Goal: Task Accomplishment & Management: Use online tool/utility

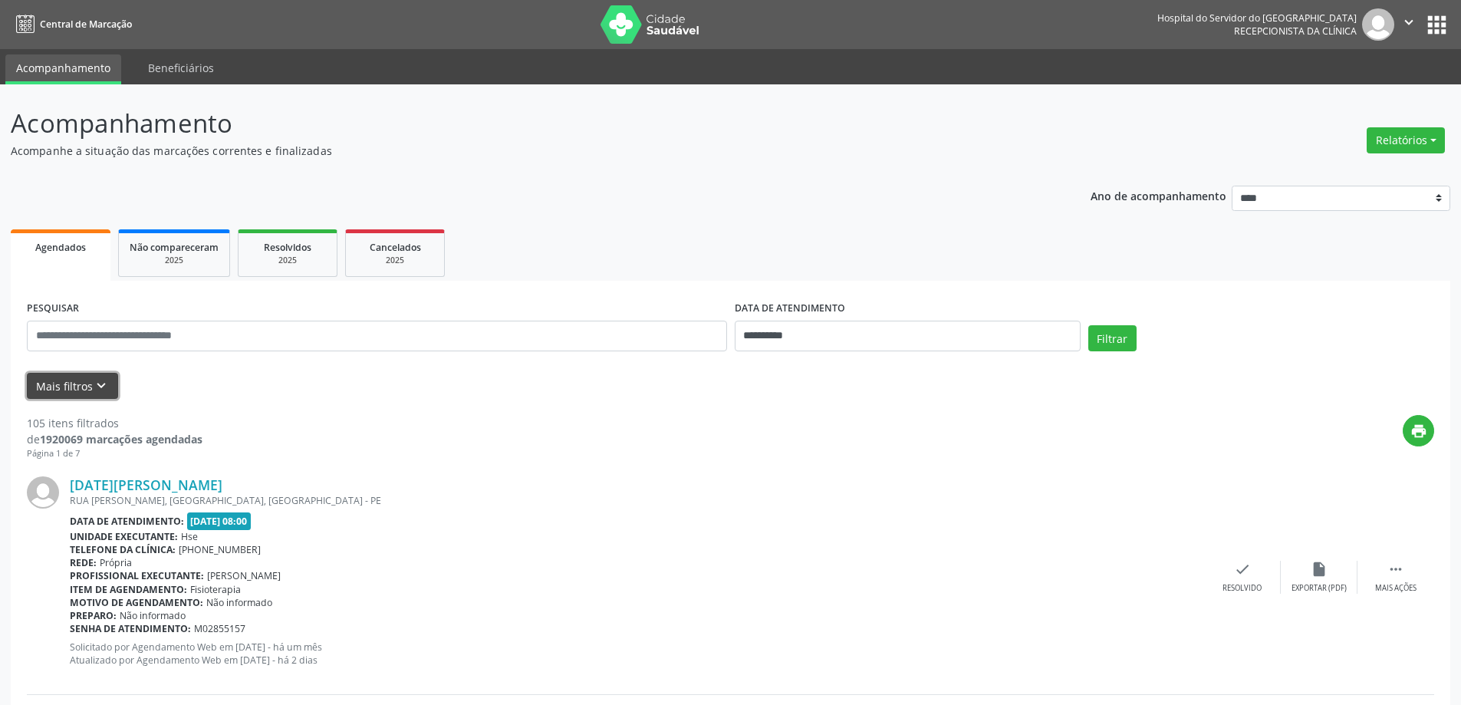
click at [98, 388] on icon "keyboard_arrow_down" at bounding box center [101, 385] width 17 height 17
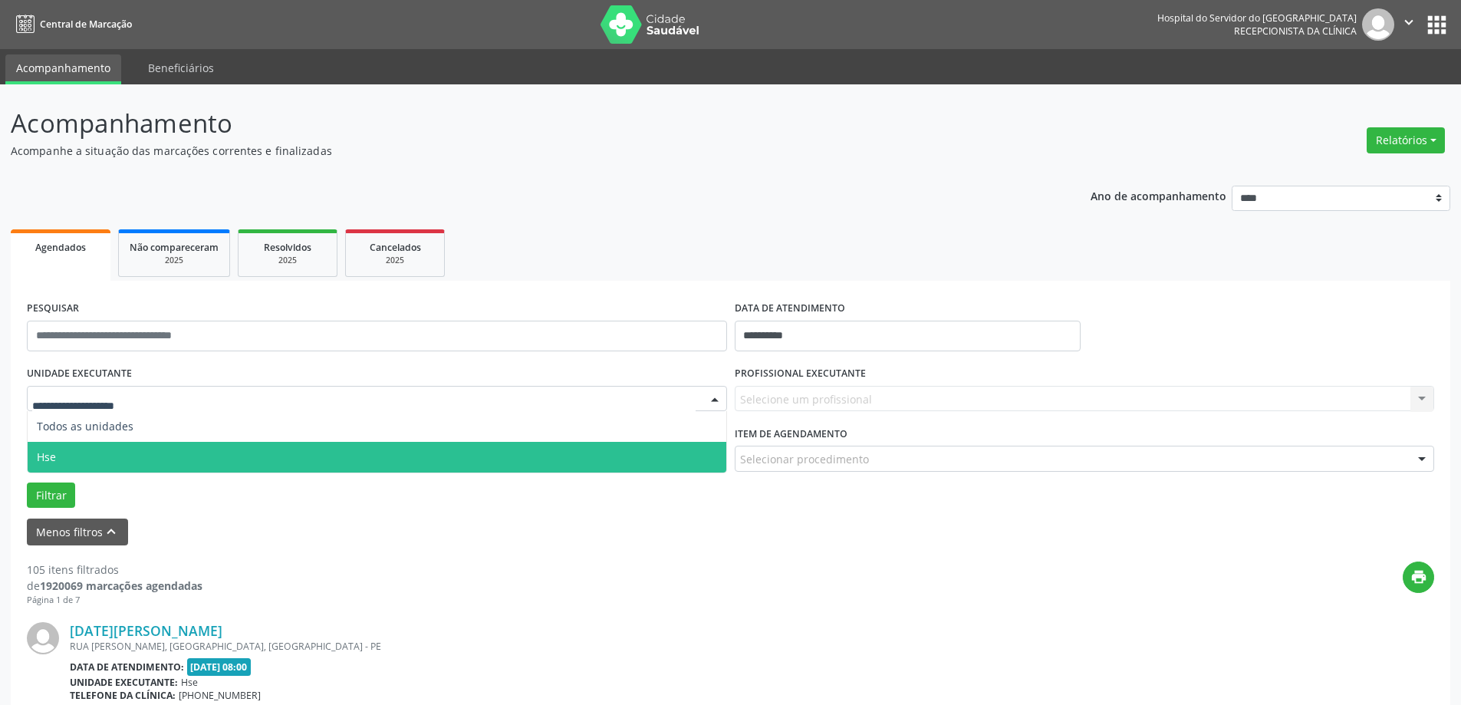
click at [117, 459] on span "Hse" at bounding box center [377, 457] width 699 height 31
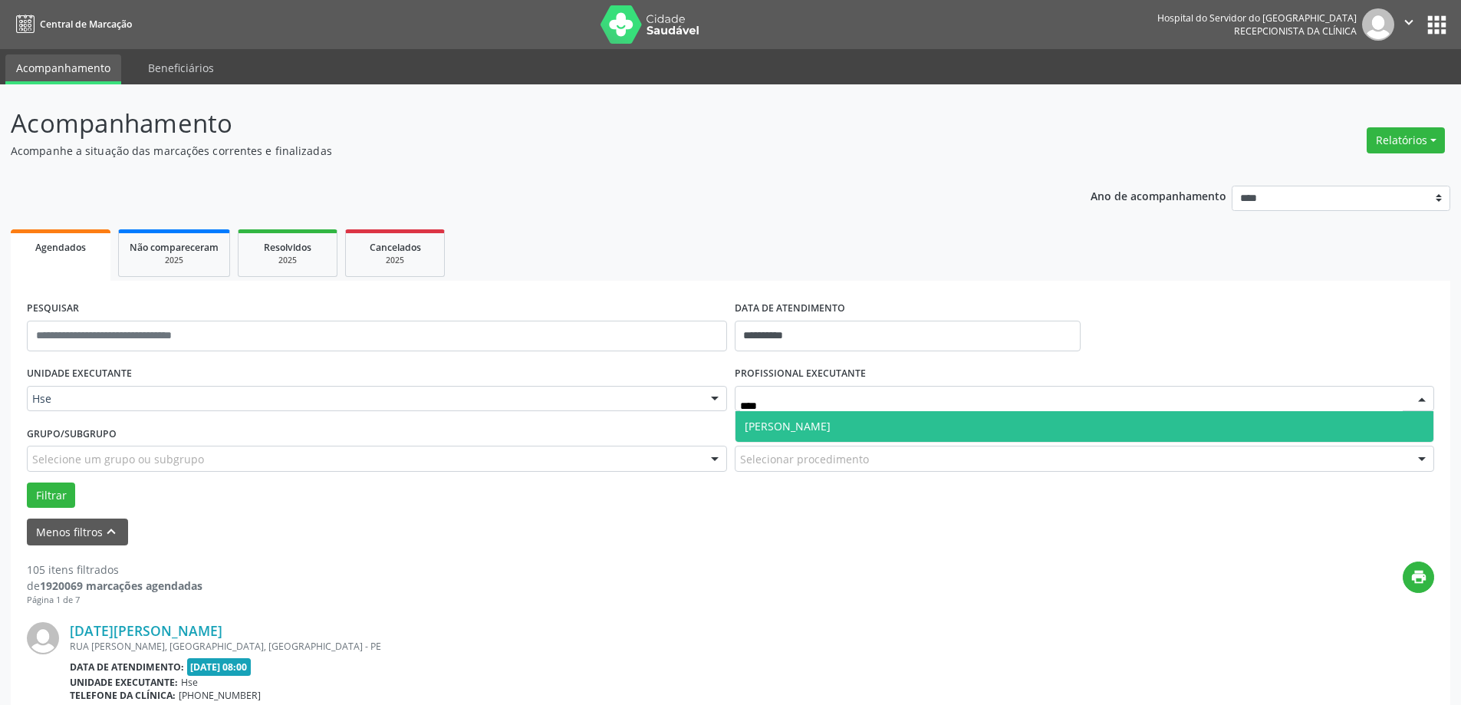
type input "*****"
click at [841, 434] on span "[PERSON_NAME]" at bounding box center [1084, 426] width 699 height 31
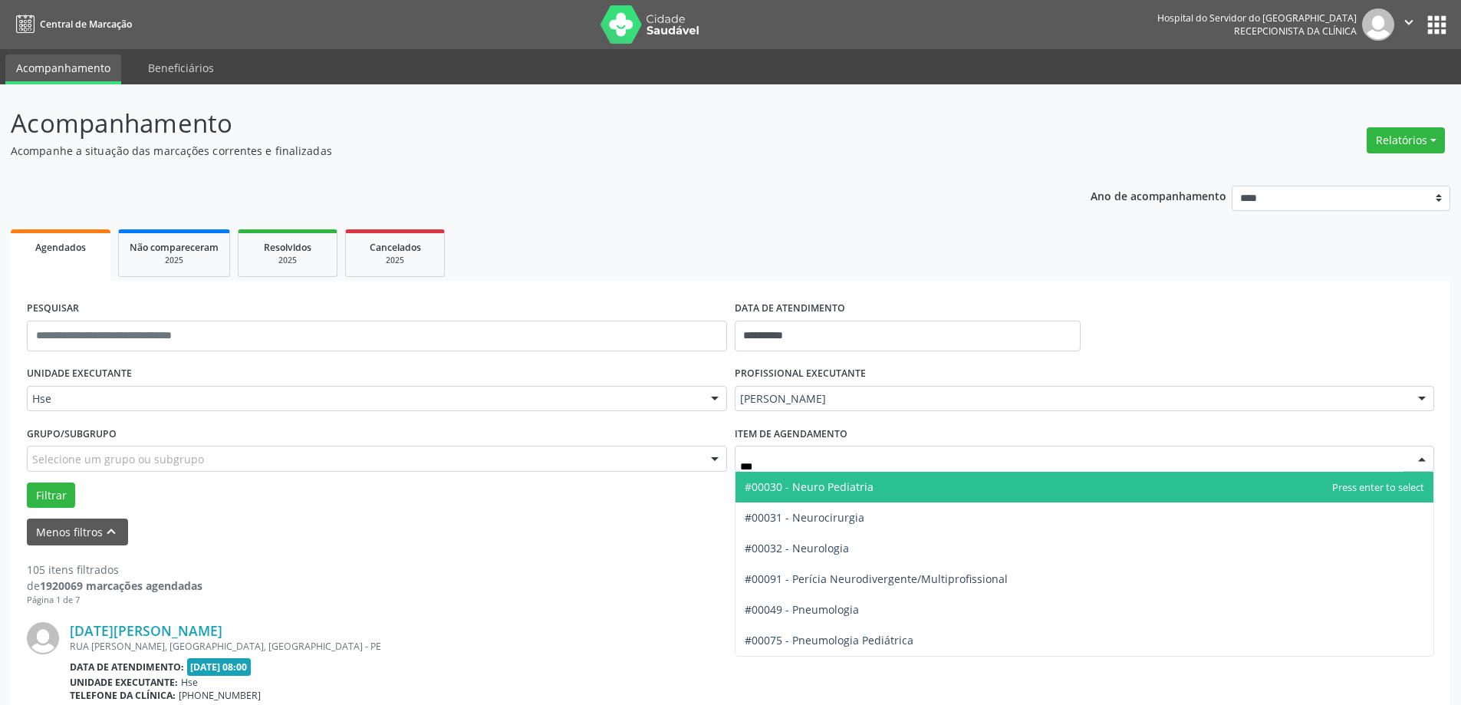
type input "****"
click at [844, 489] on span "#00030 - Neuro Pediatria" at bounding box center [809, 486] width 129 height 15
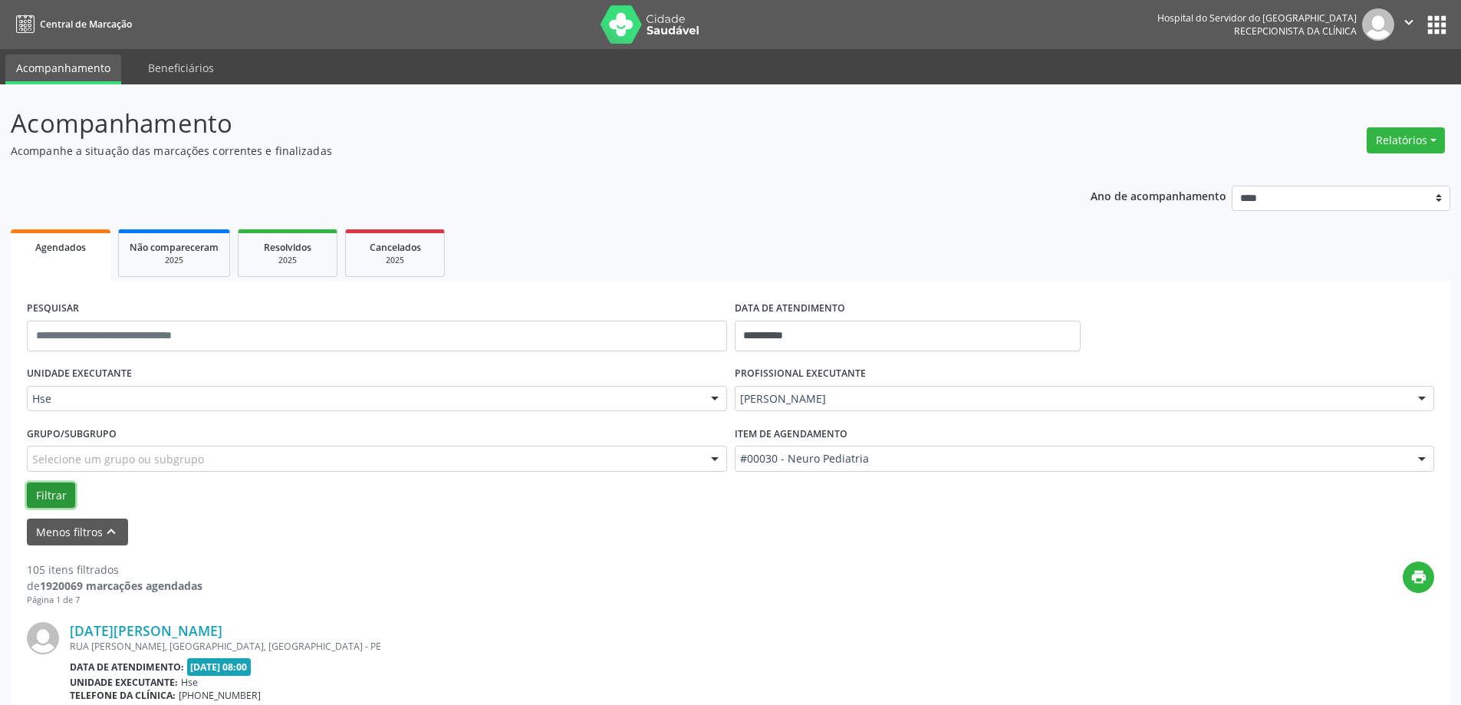
click at [69, 497] on button "Filtrar" at bounding box center [51, 495] width 48 height 26
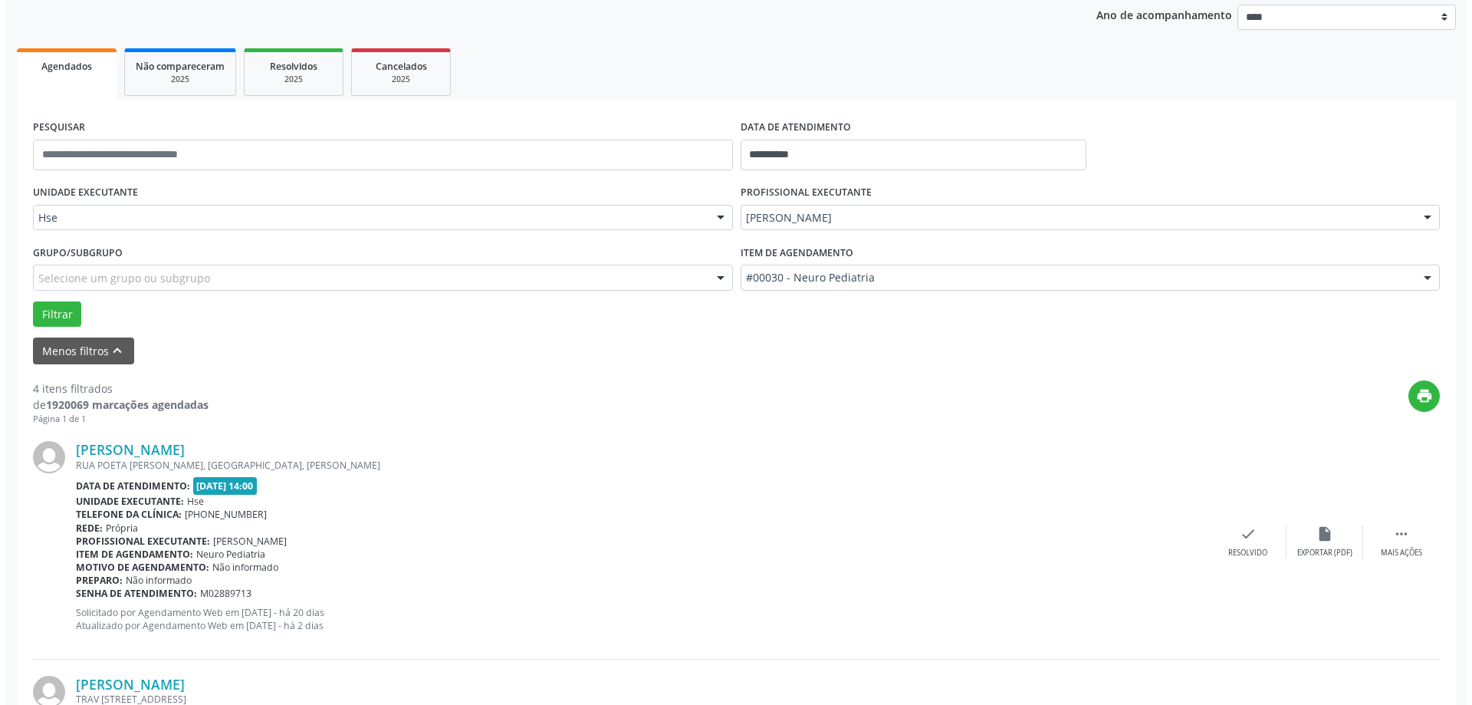
scroll to position [230, 0]
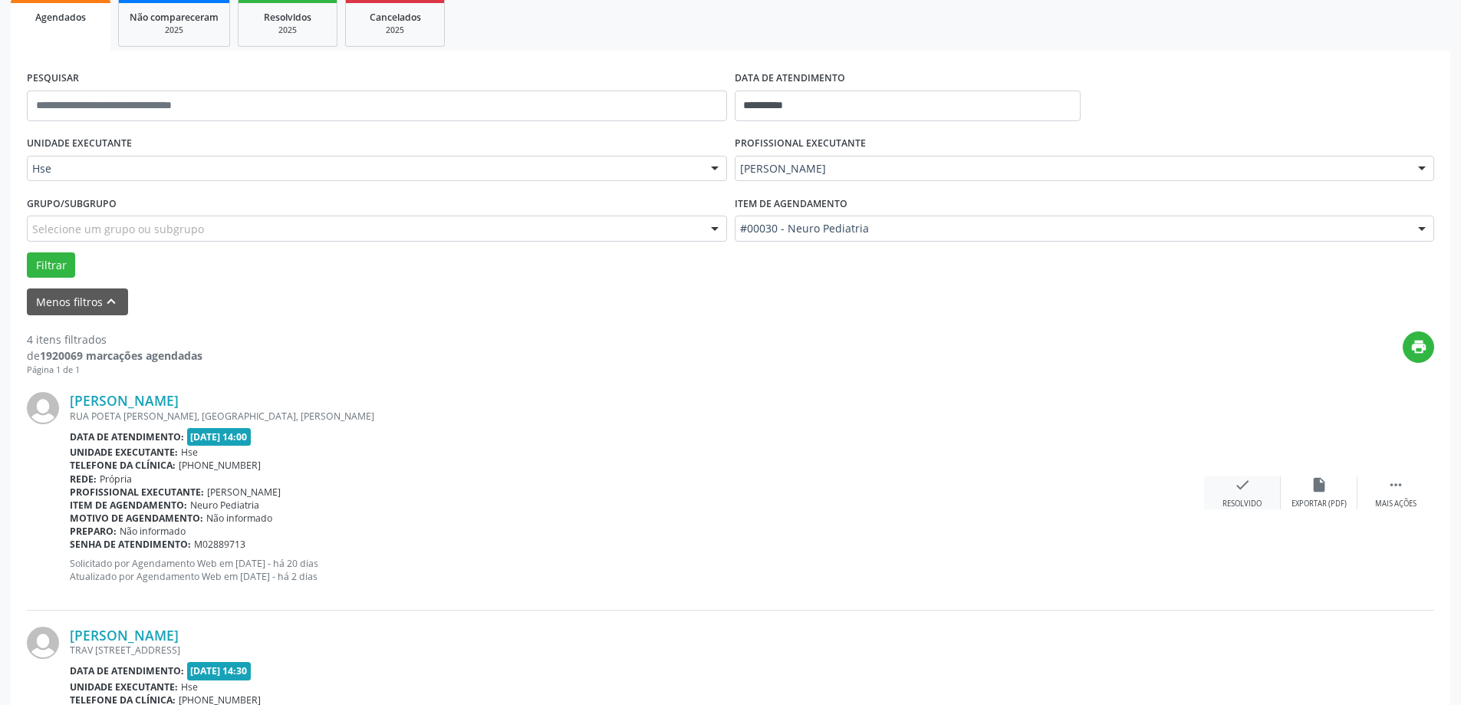
click at [1230, 487] on div "check Resolvido" at bounding box center [1242, 492] width 77 height 33
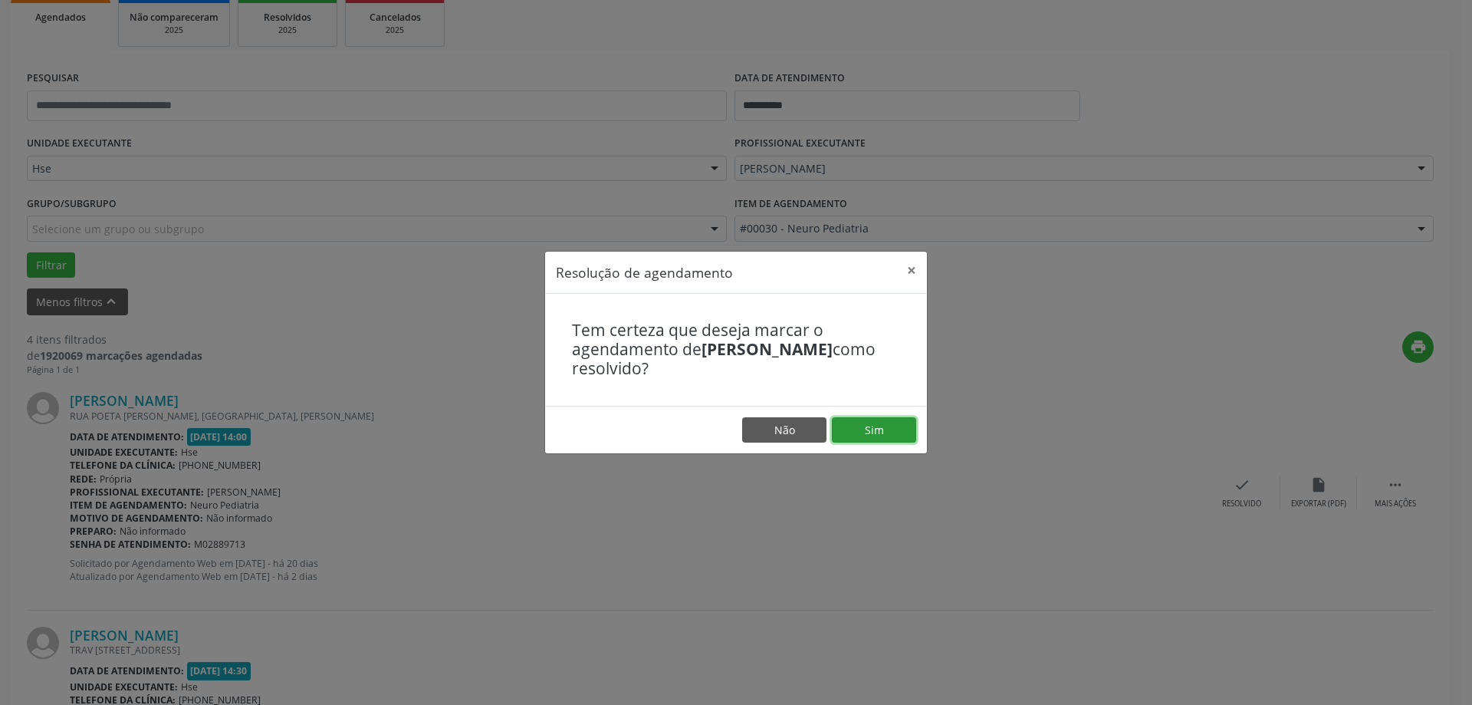
click at [880, 434] on button "Sim" at bounding box center [874, 430] width 84 height 26
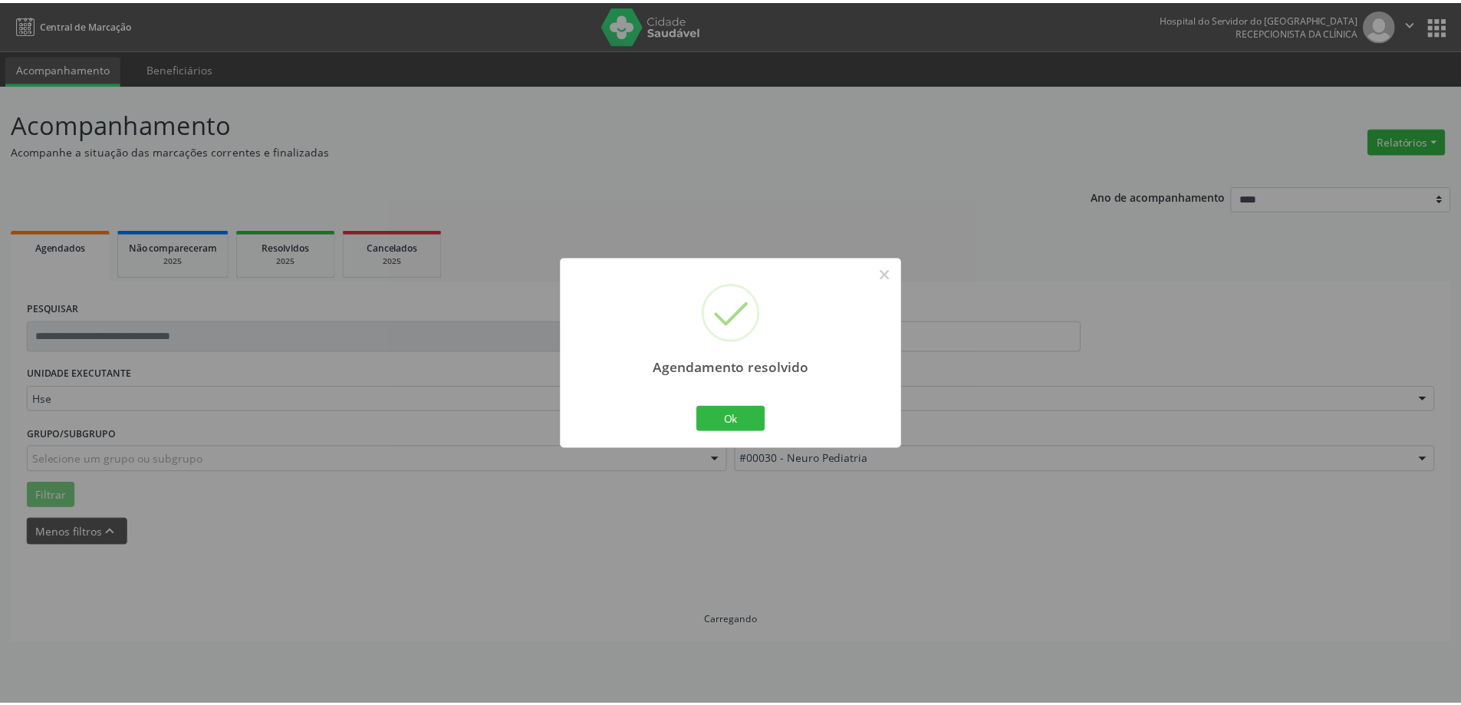
scroll to position [0, 0]
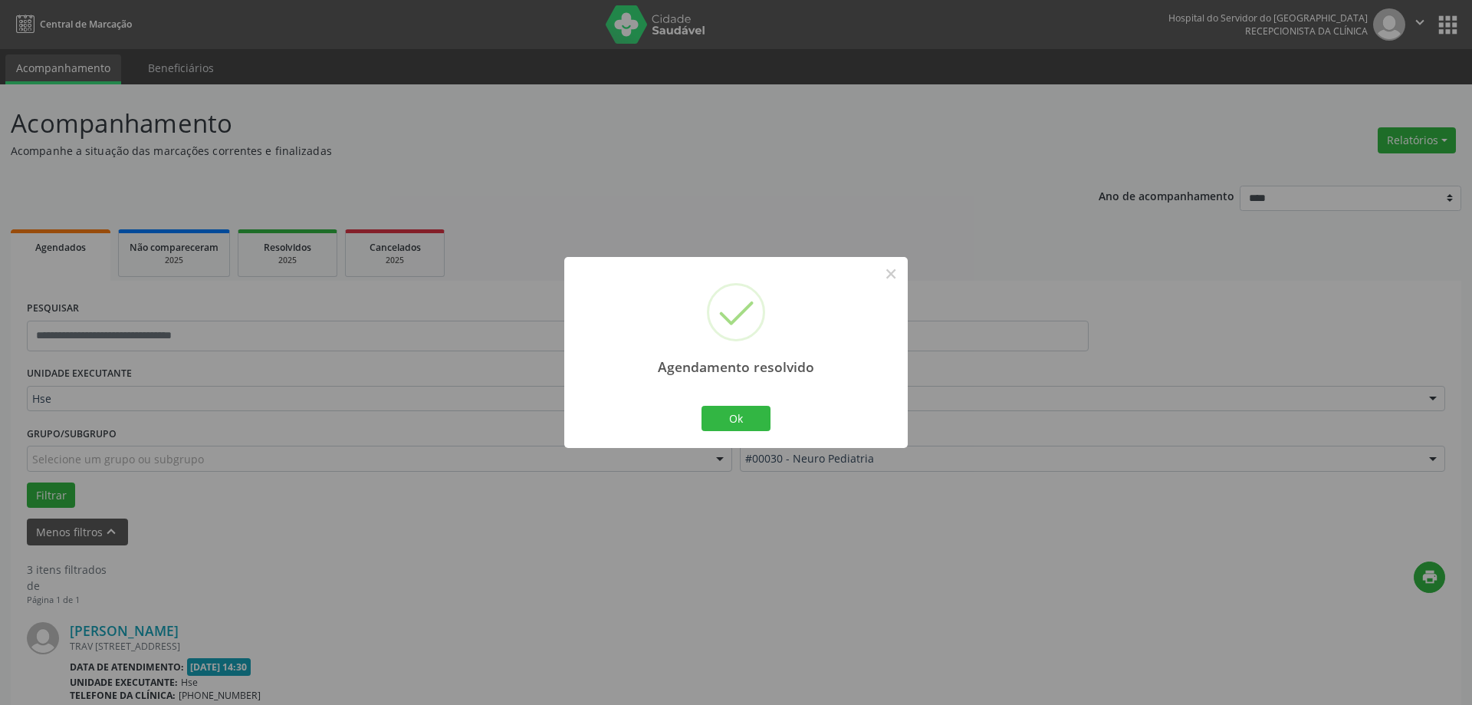
click at [736, 404] on div "Ok Cancel" at bounding box center [737, 418] width 76 height 32
click at [737, 412] on button "Ok" at bounding box center [736, 419] width 69 height 26
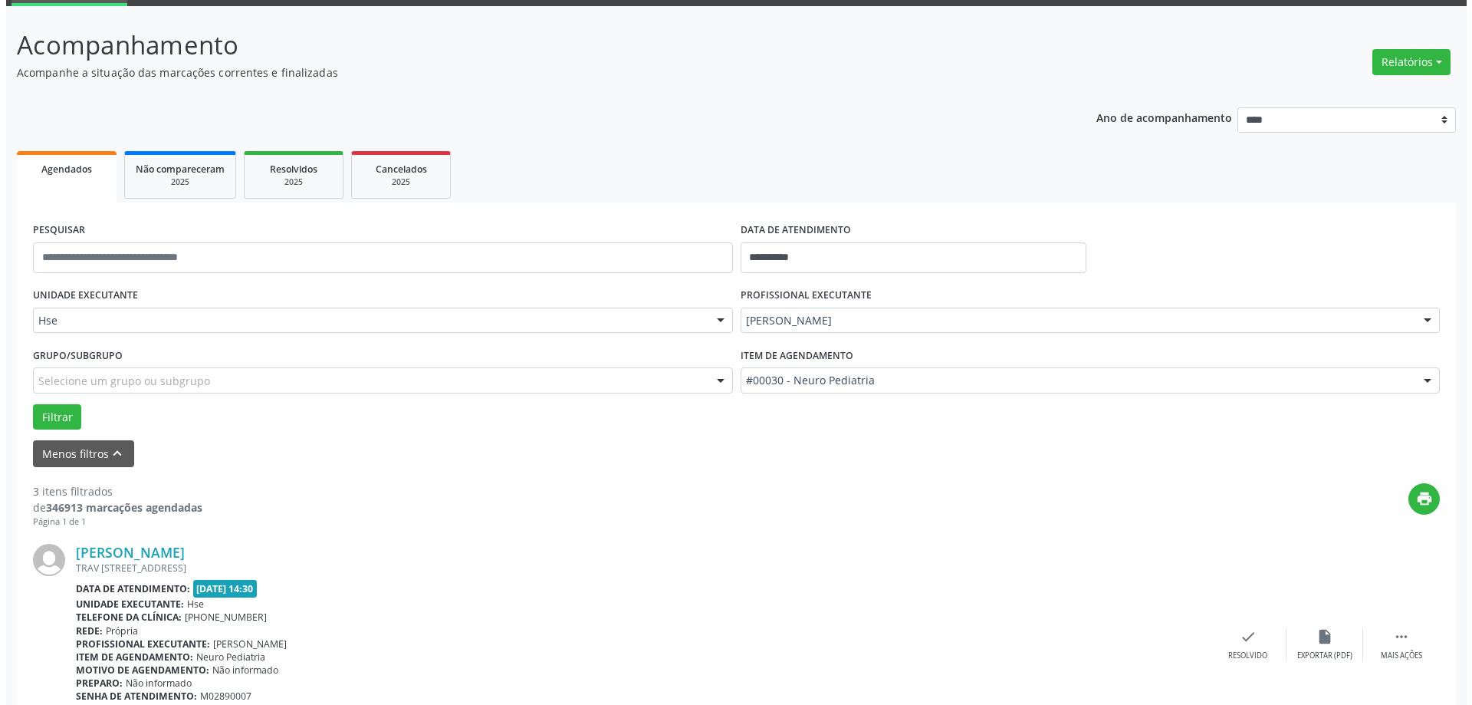
scroll to position [153, 0]
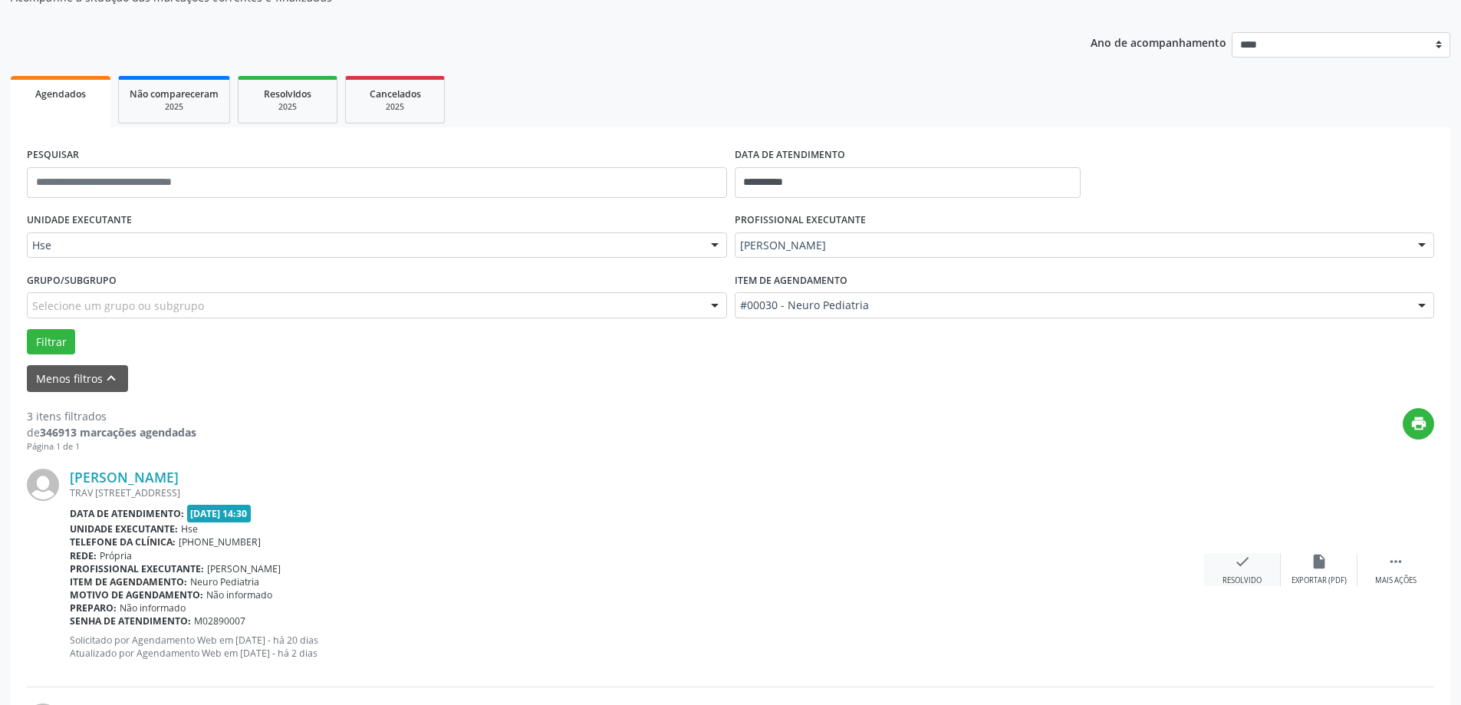
click at [1257, 563] on div "check Resolvido" at bounding box center [1242, 569] width 77 height 33
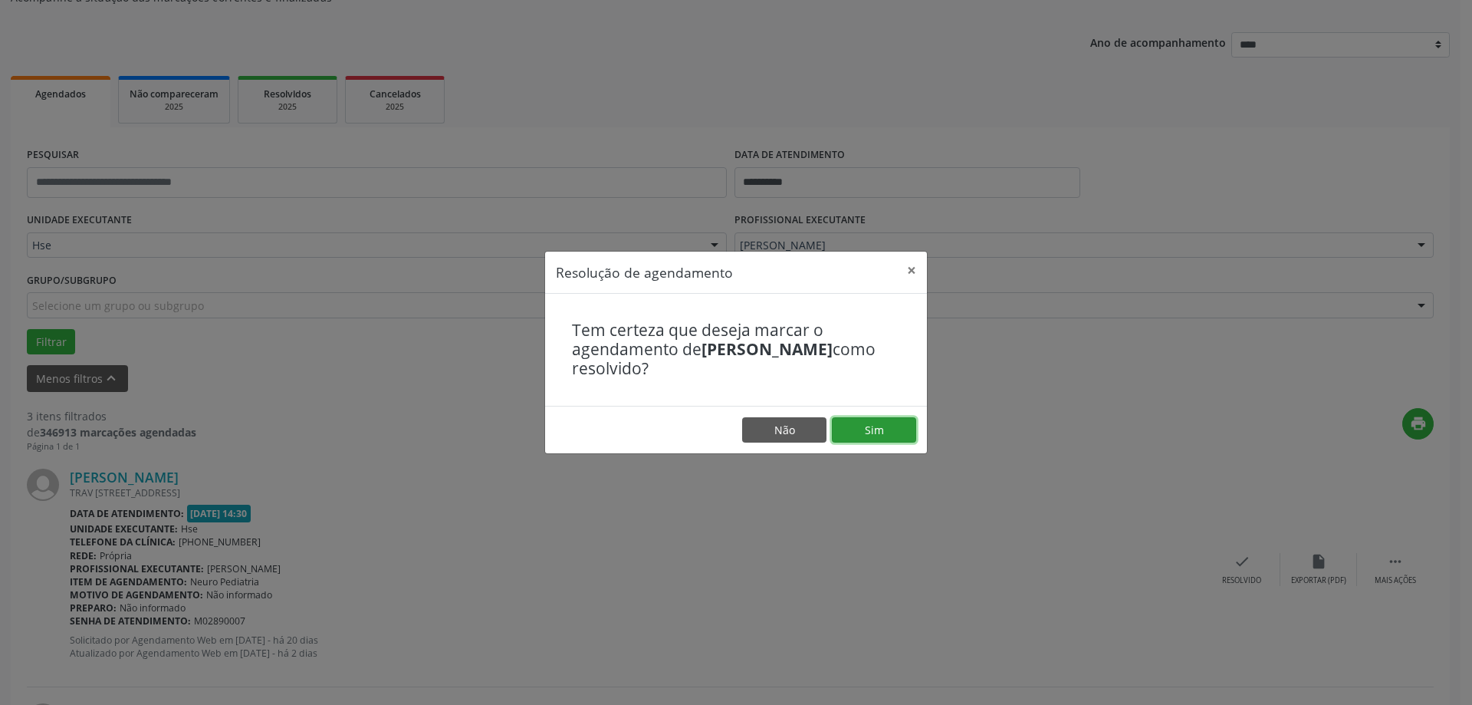
click at [896, 432] on button "Sim" at bounding box center [874, 430] width 84 height 26
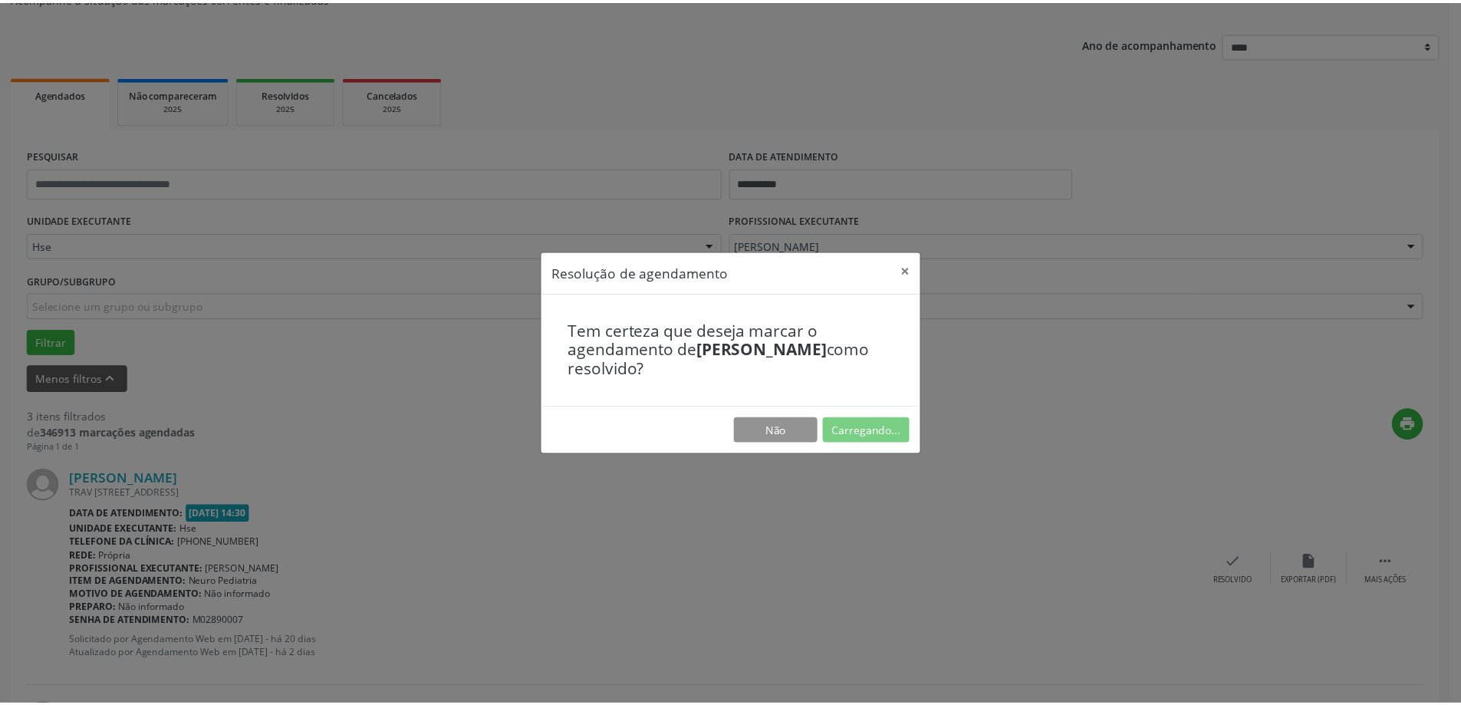
scroll to position [0, 0]
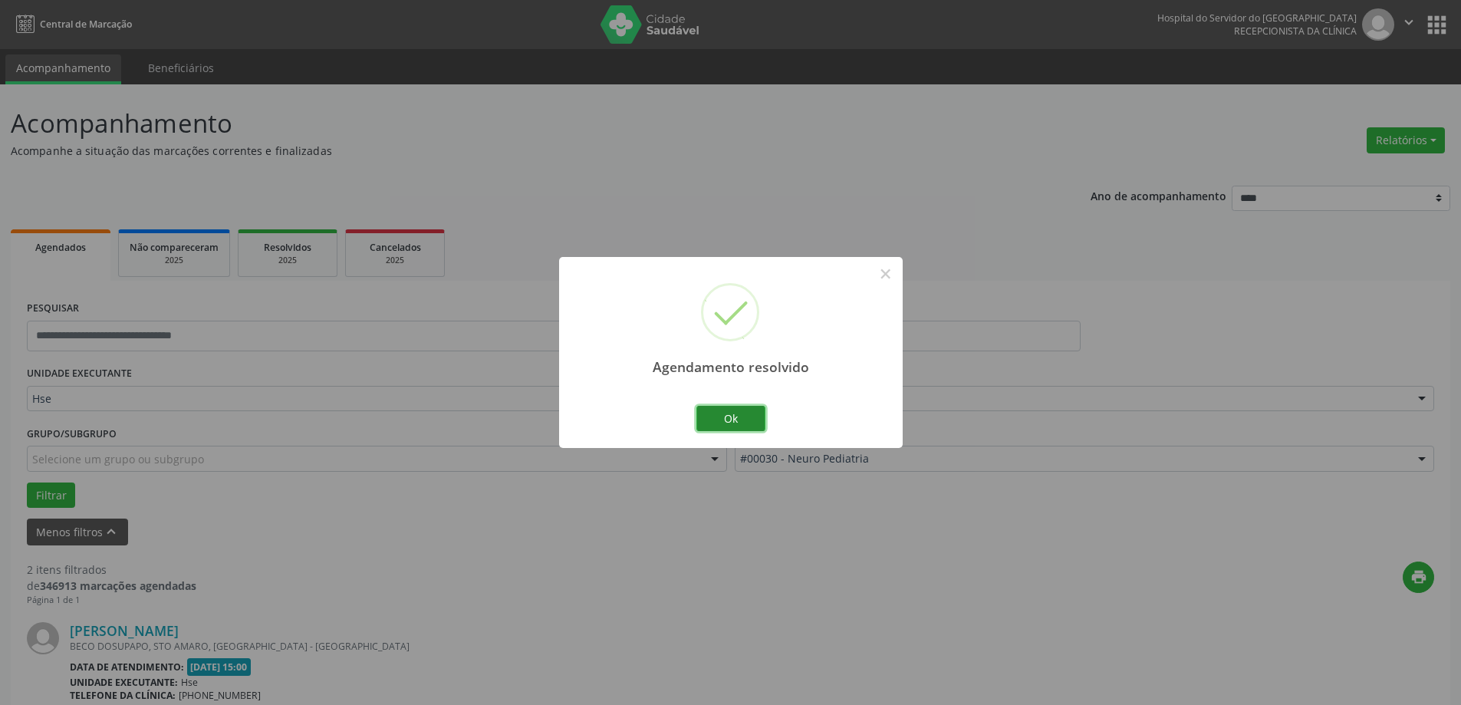
click at [743, 410] on button "Ok" at bounding box center [730, 419] width 69 height 26
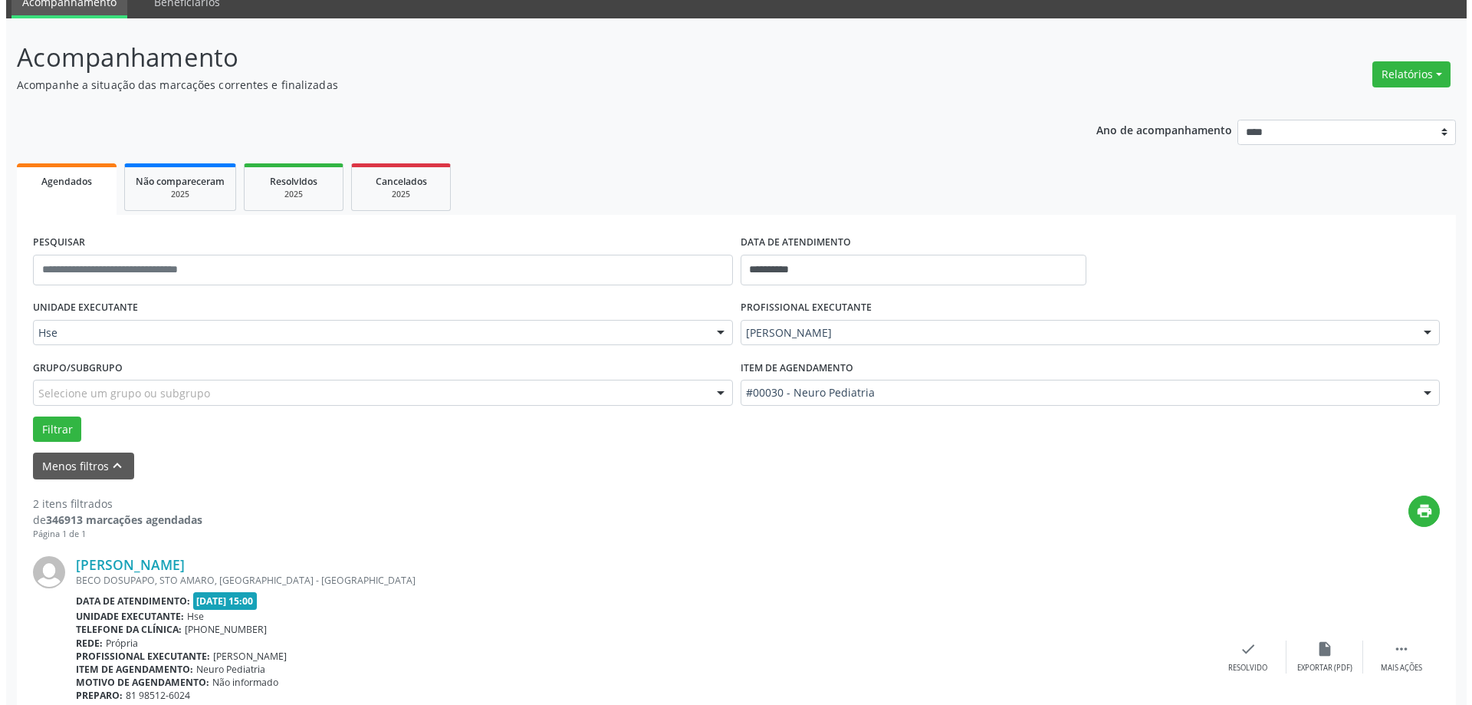
scroll to position [153, 0]
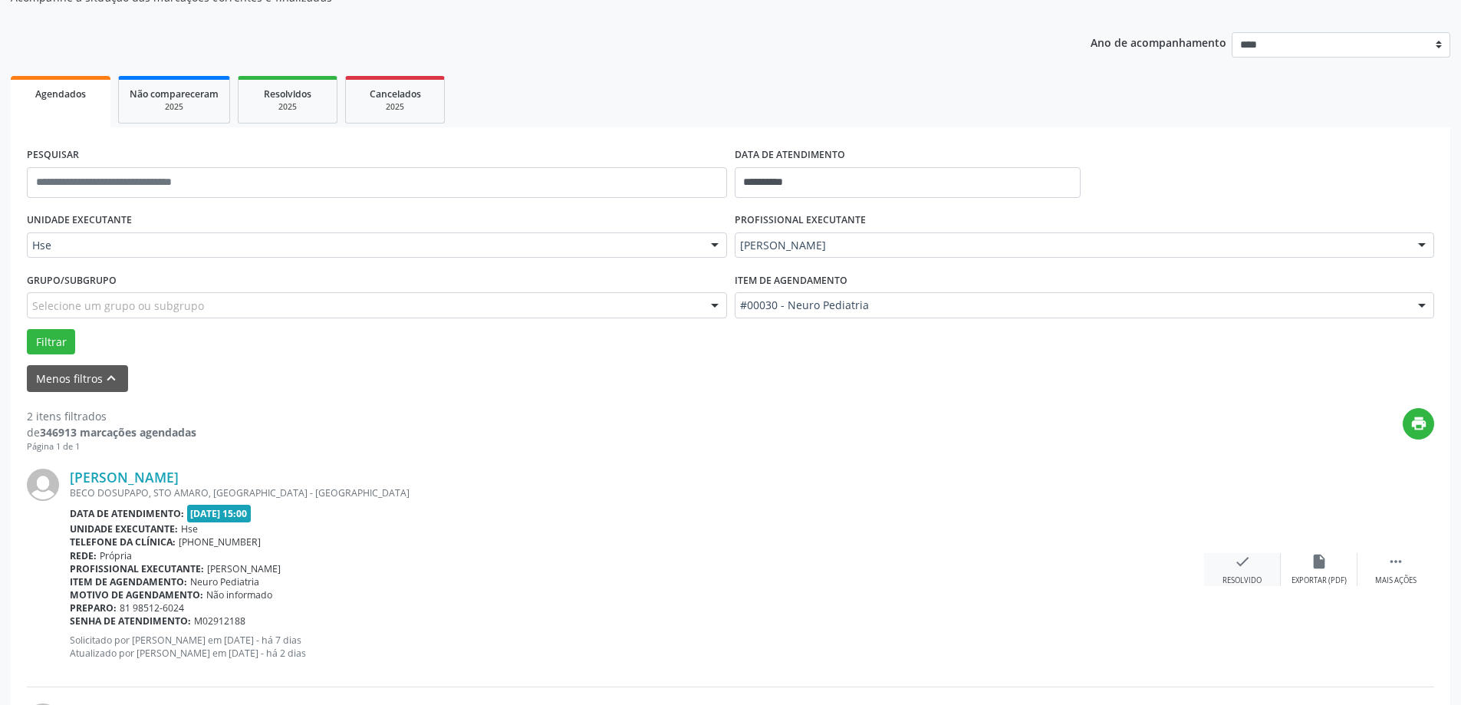
click at [1238, 565] on icon "check" at bounding box center [1242, 561] width 17 height 17
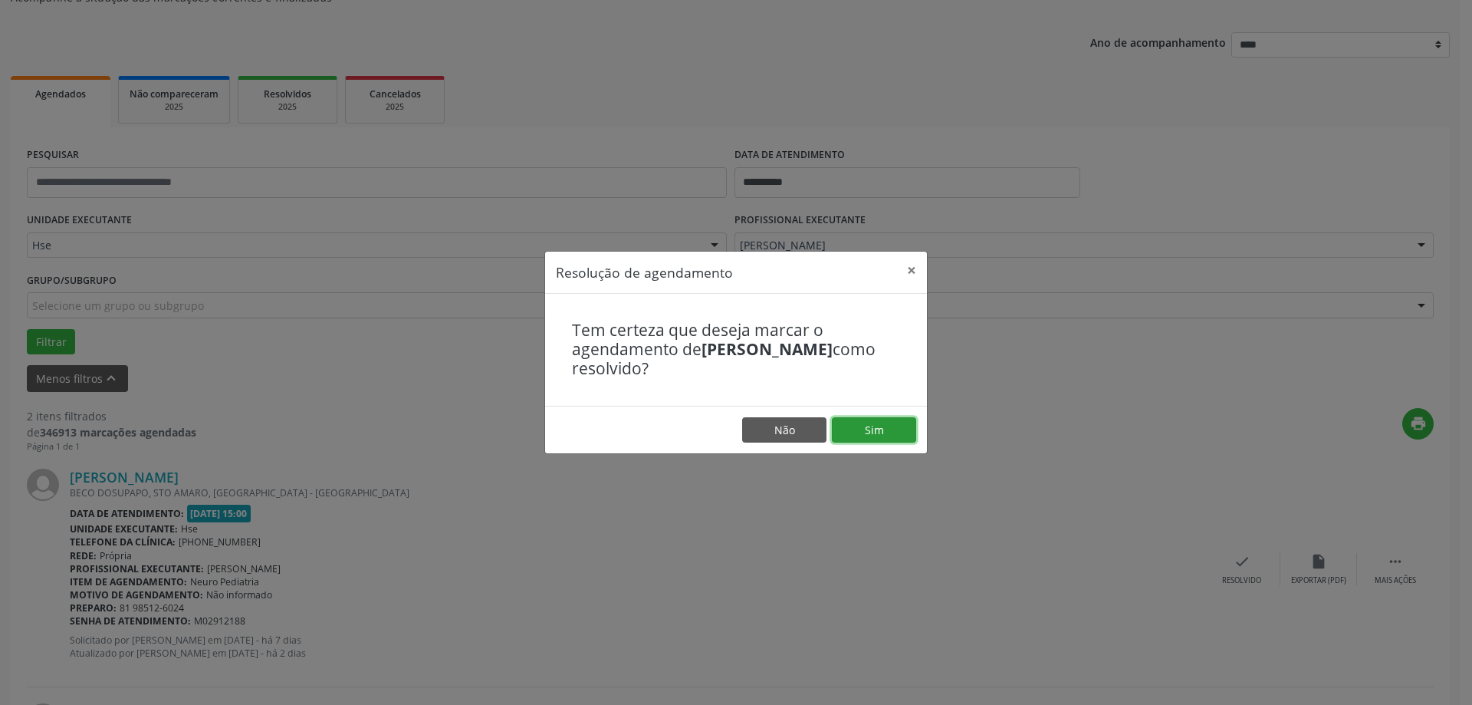
click at [867, 417] on button "Sim" at bounding box center [874, 430] width 84 height 26
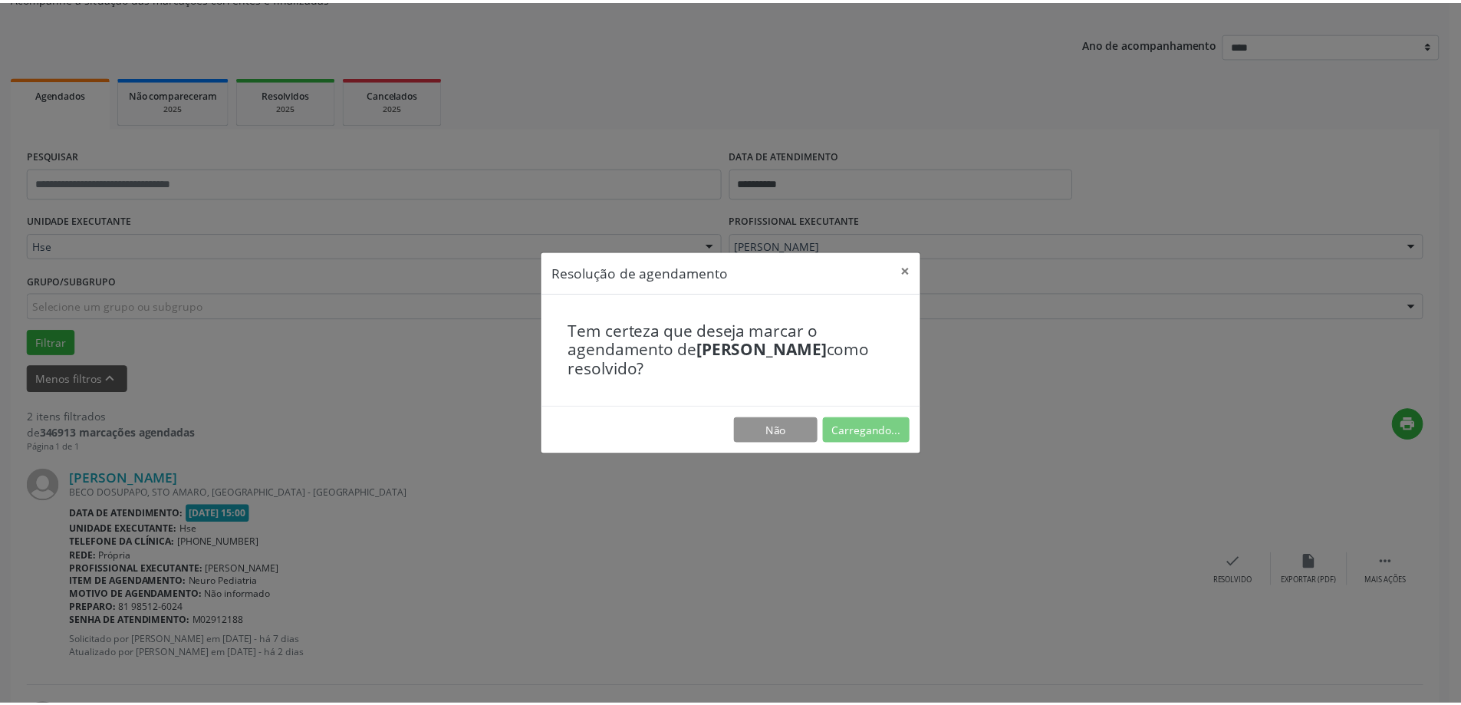
scroll to position [0, 0]
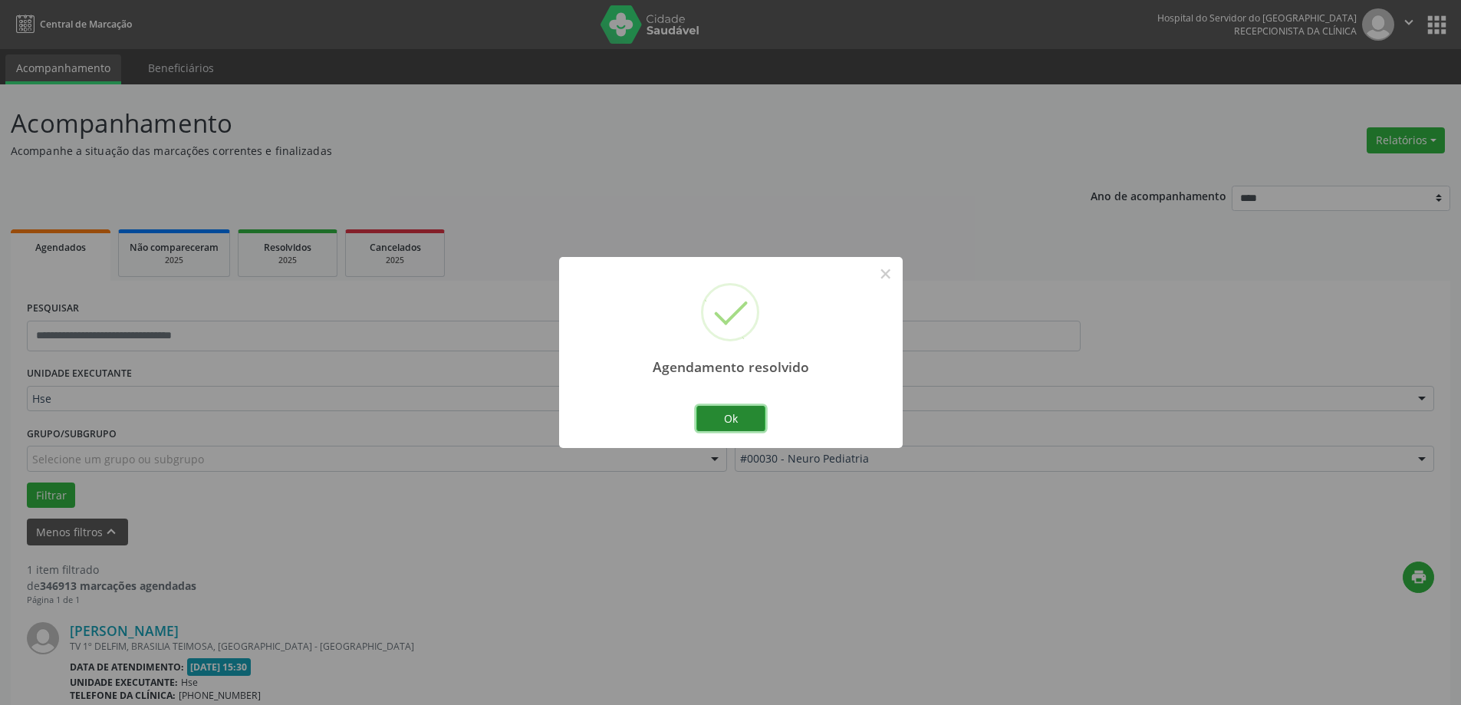
click at [725, 410] on button "Ok" at bounding box center [730, 419] width 69 height 26
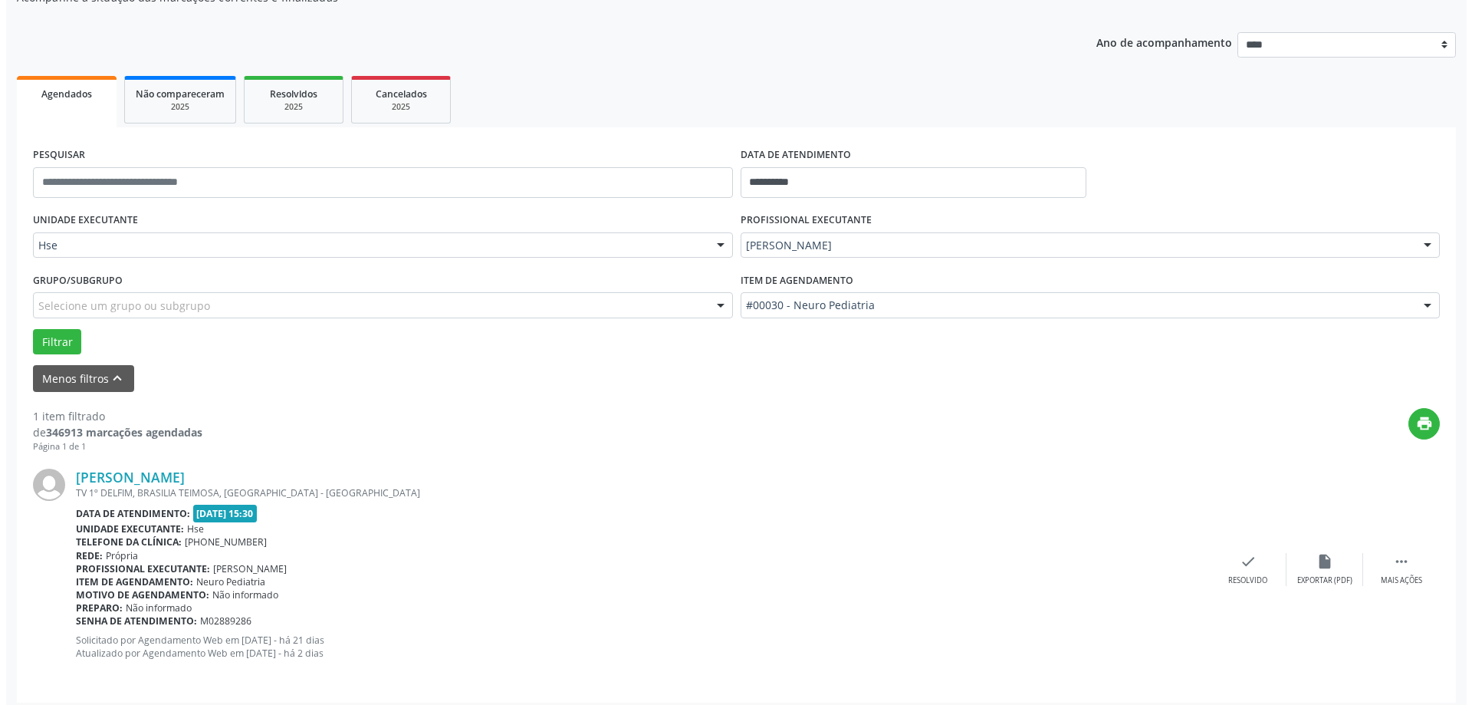
scroll to position [162, 0]
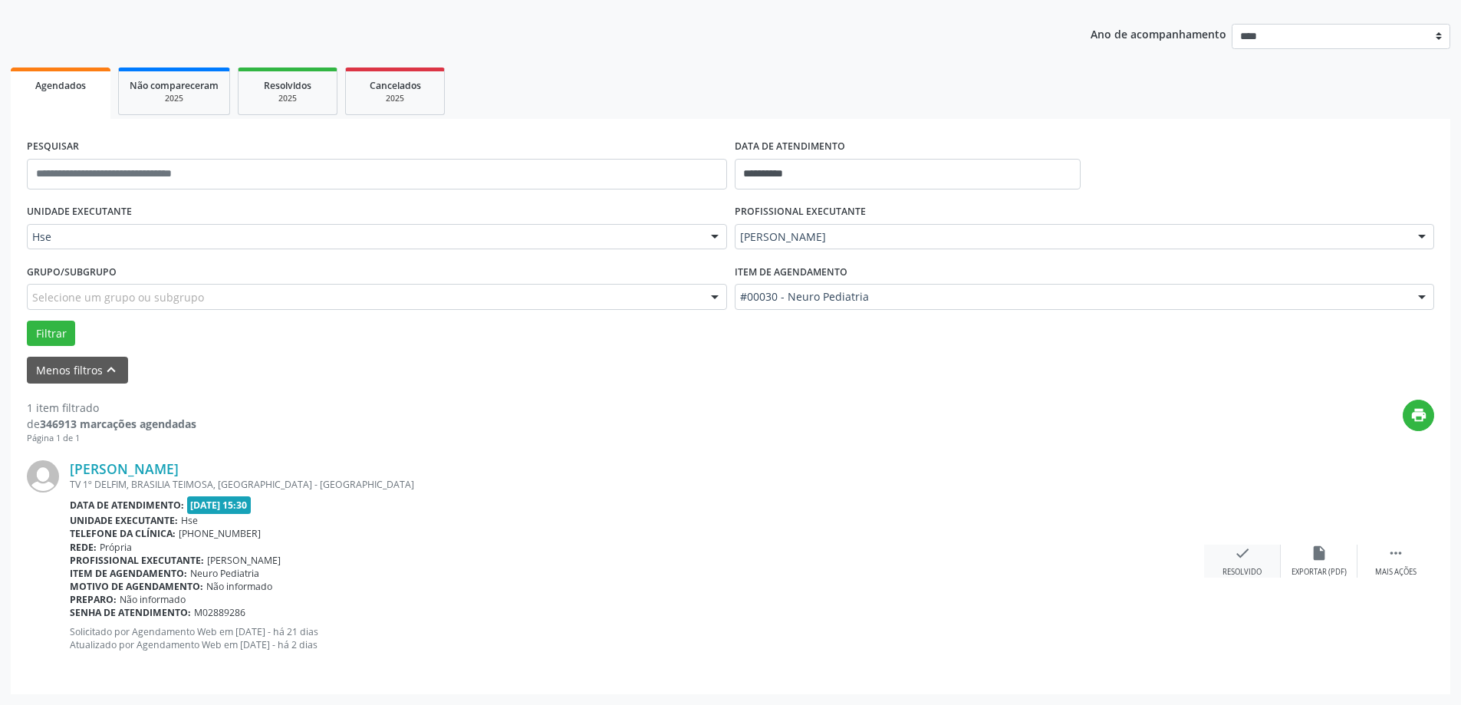
click at [1239, 554] on icon "check" at bounding box center [1242, 553] width 17 height 17
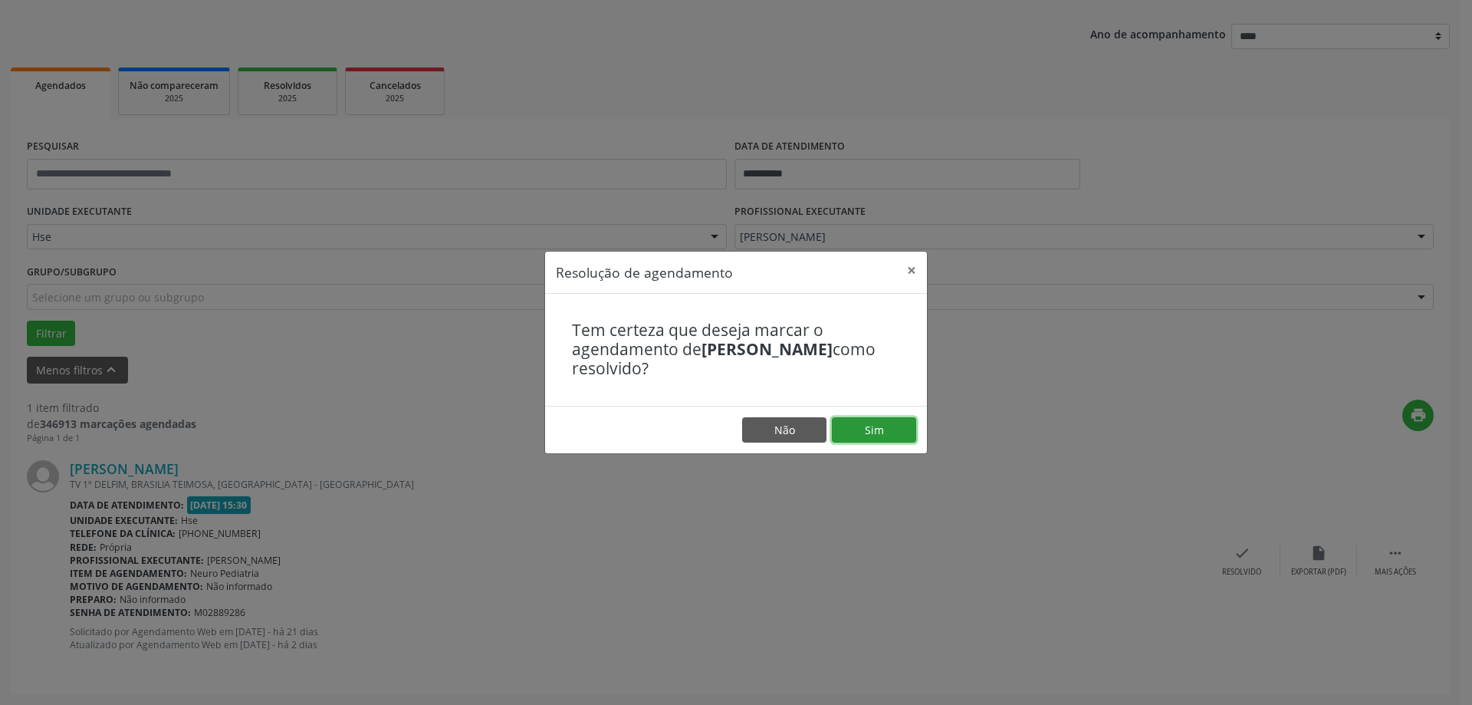
click at [891, 429] on button "Sim" at bounding box center [874, 430] width 84 height 26
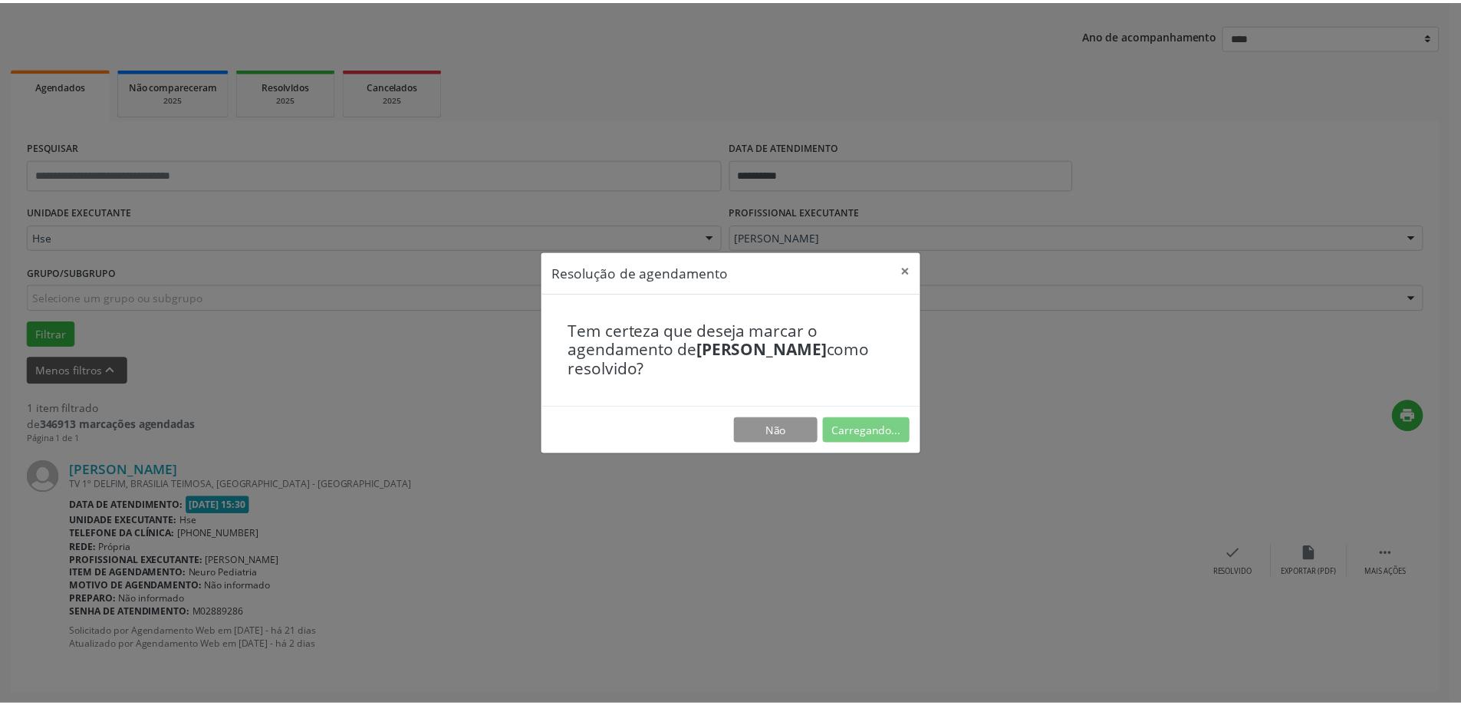
scroll to position [0, 0]
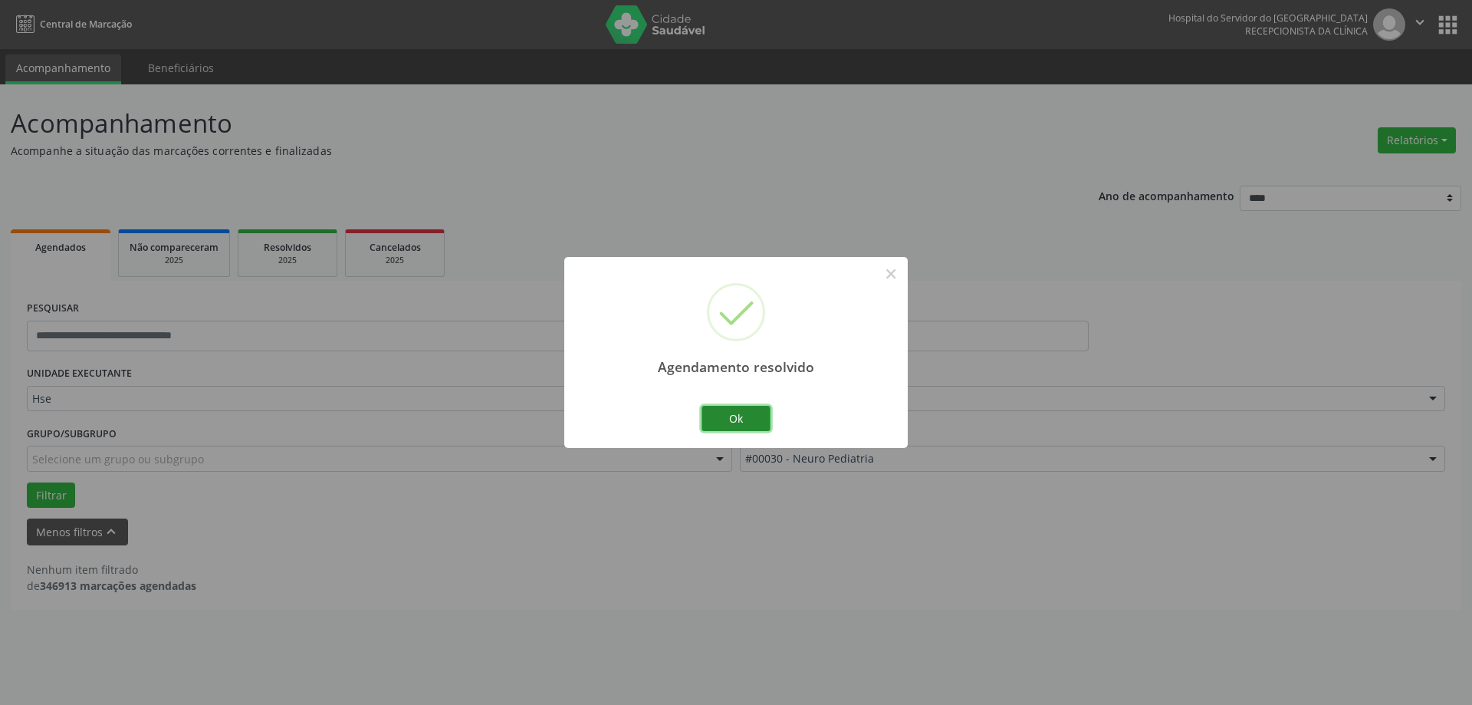
click at [735, 418] on button "Ok" at bounding box center [736, 419] width 69 height 26
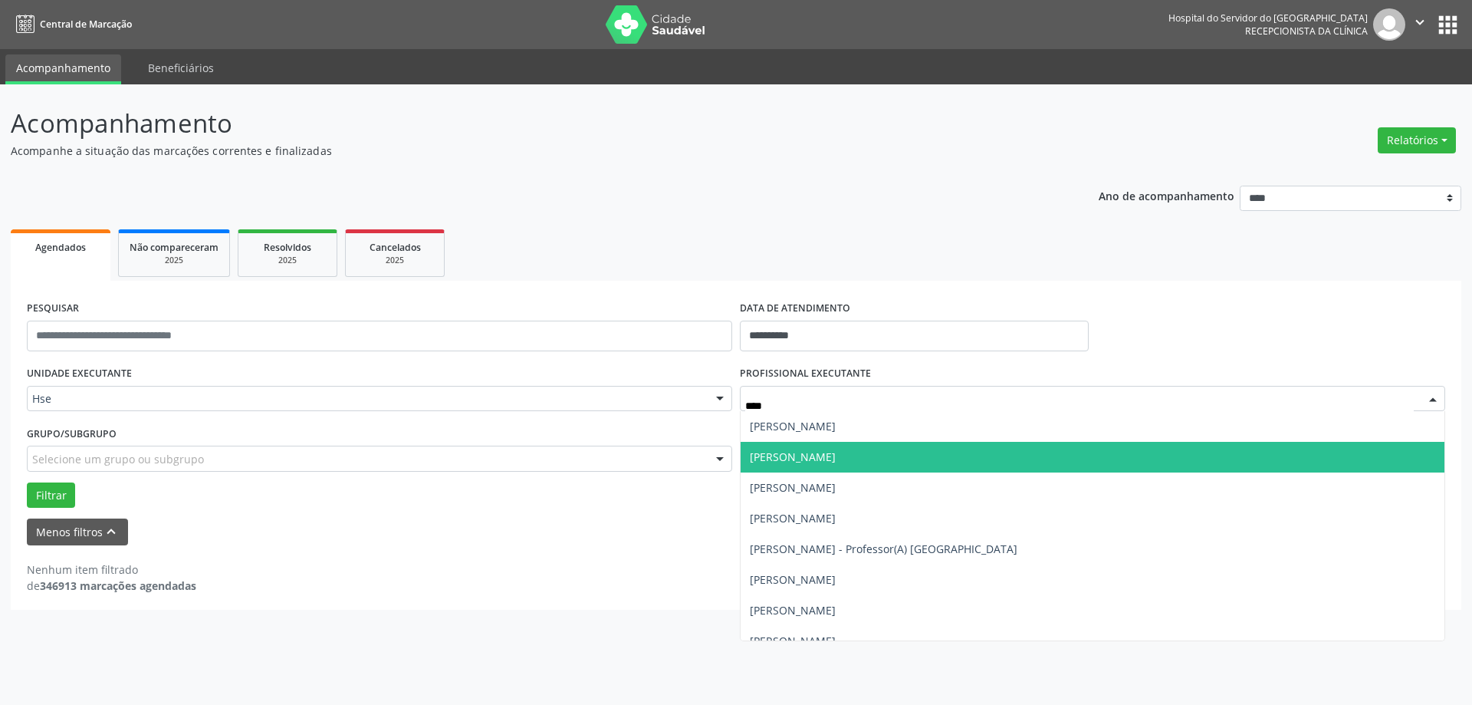
type input "*****"
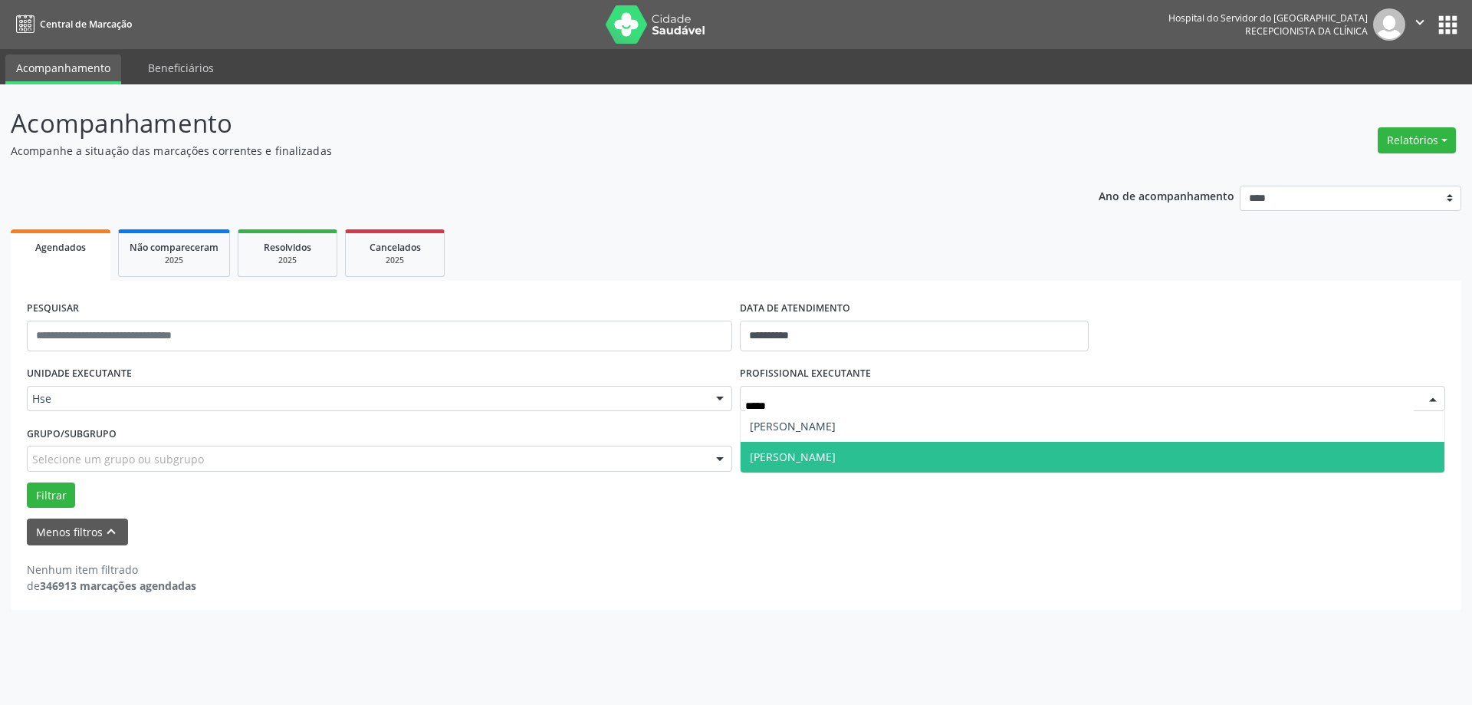
click at [836, 460] on span "[PERSON_NAME]" at bounding box center [793, 456] width 86 height 15
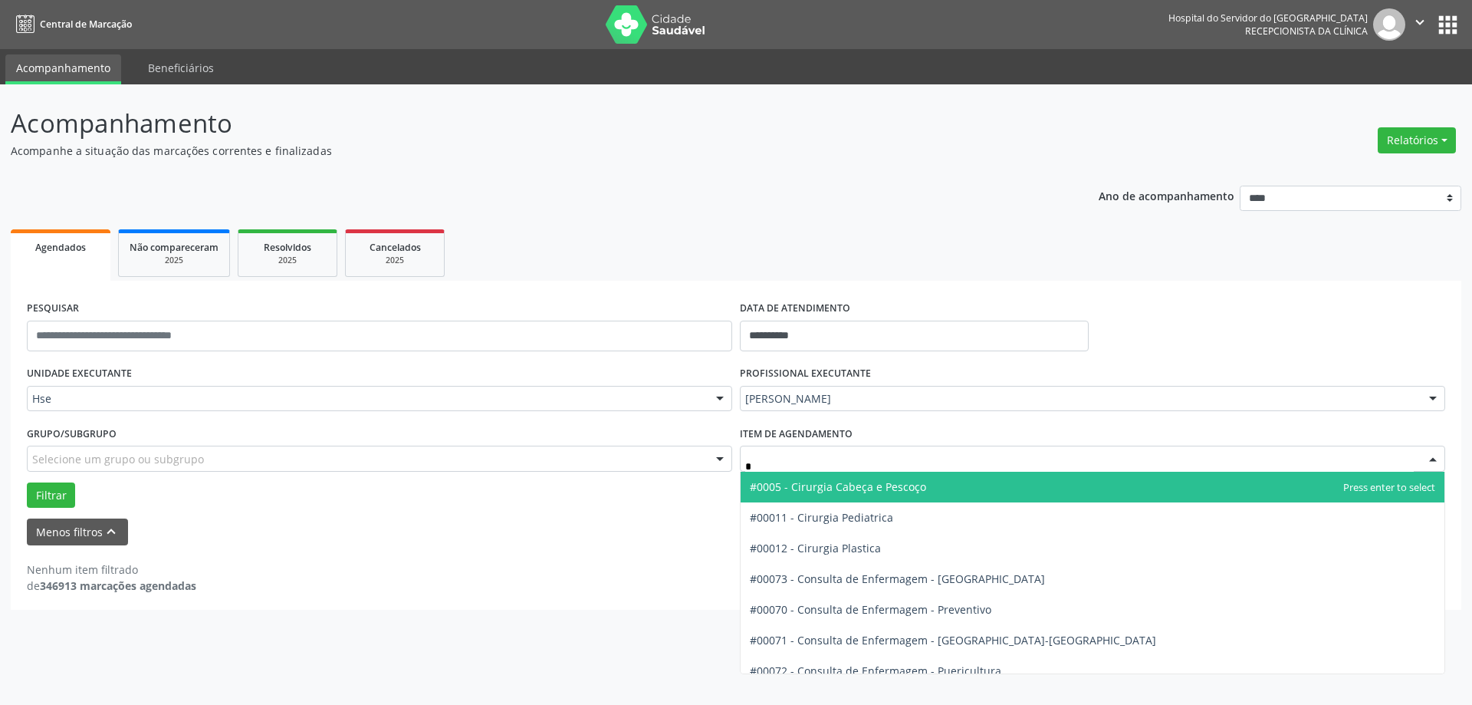
type input "**"
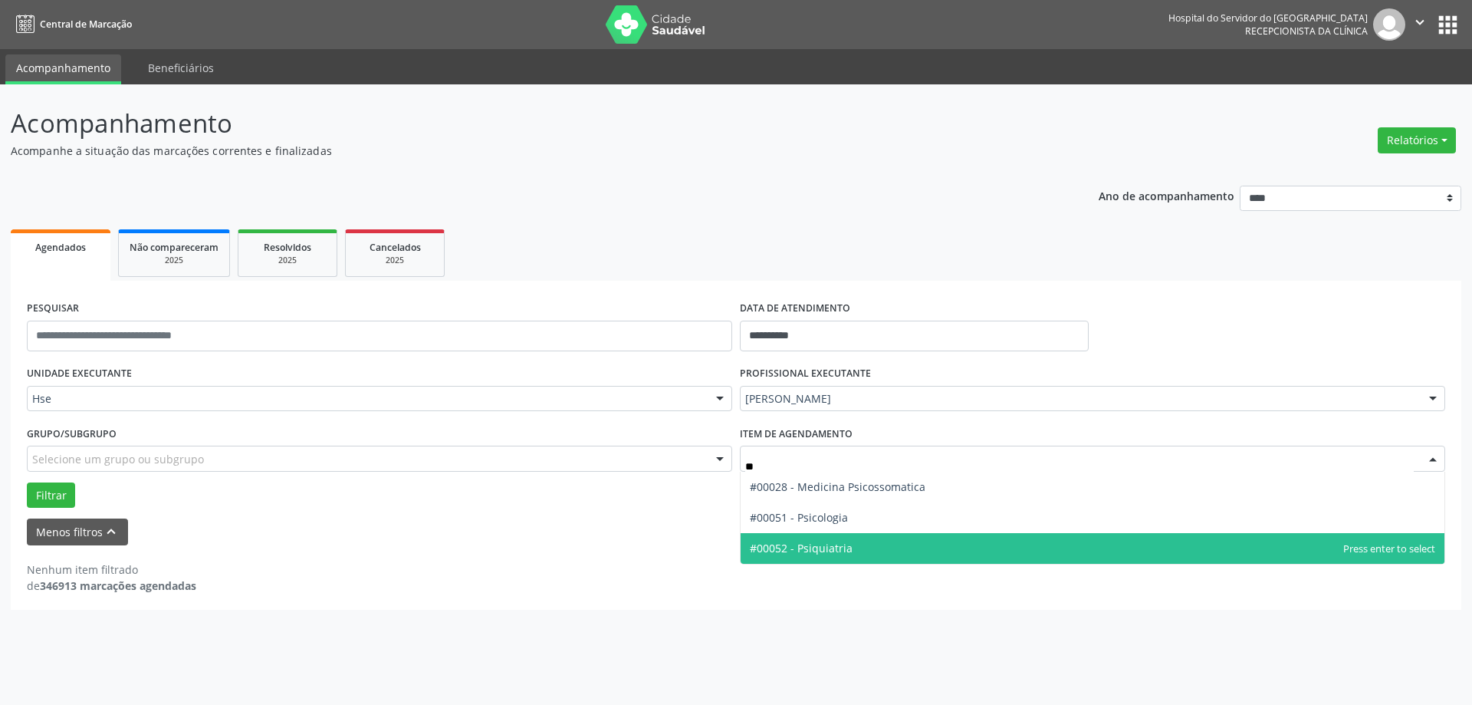
click at [822, 553] on span "#00052 - Psiquiatria" at bounding box center [801, 548] width 103 height 15
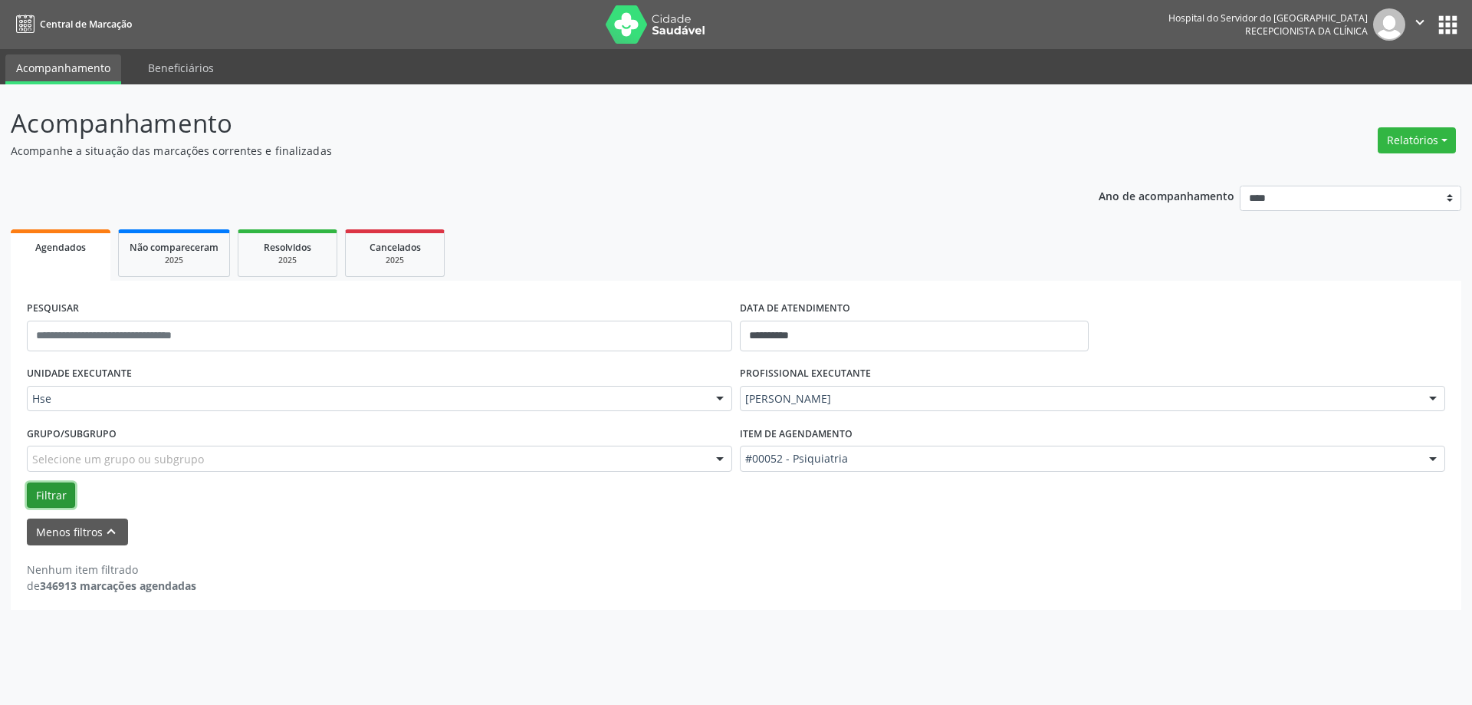
click at [55, 495] on button "Filtrar" at bounding box center [51, 495] width 48 height 26
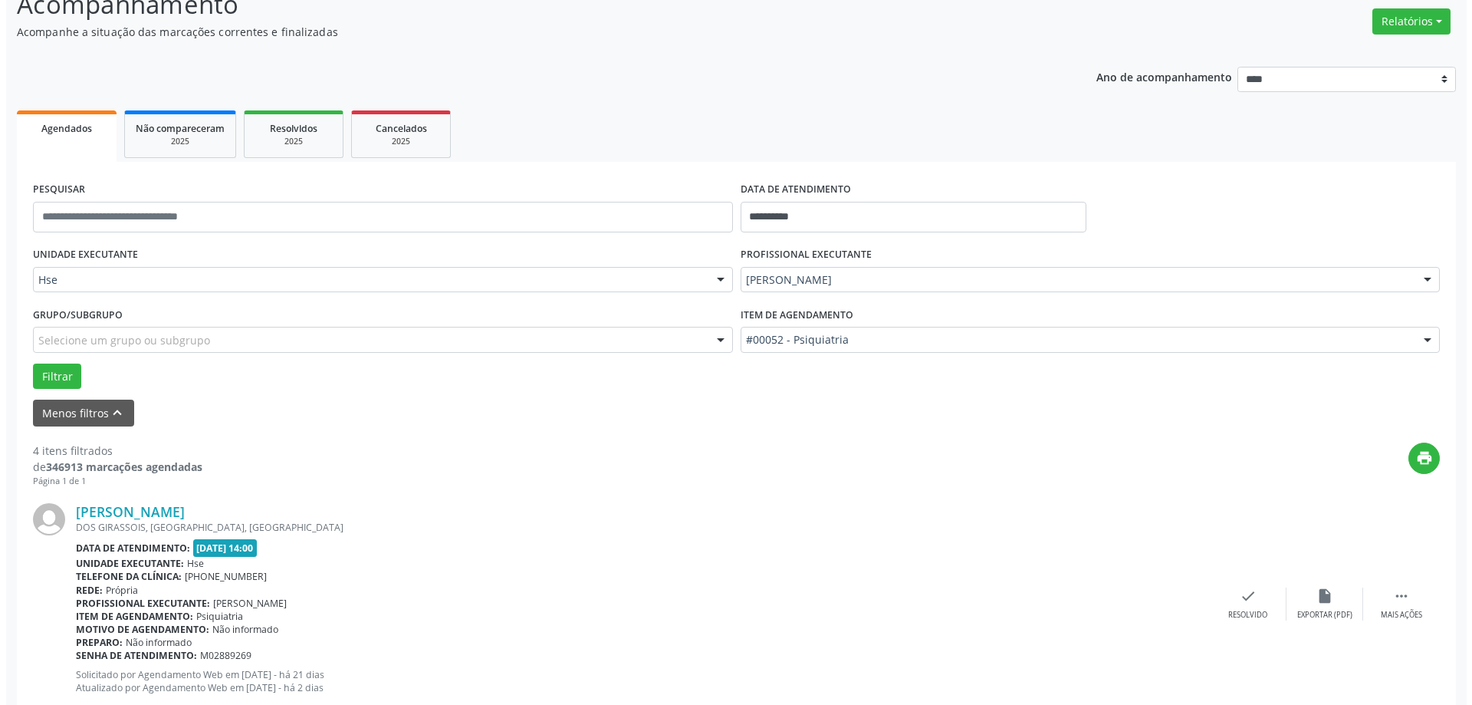
scroll to position [153, 0]
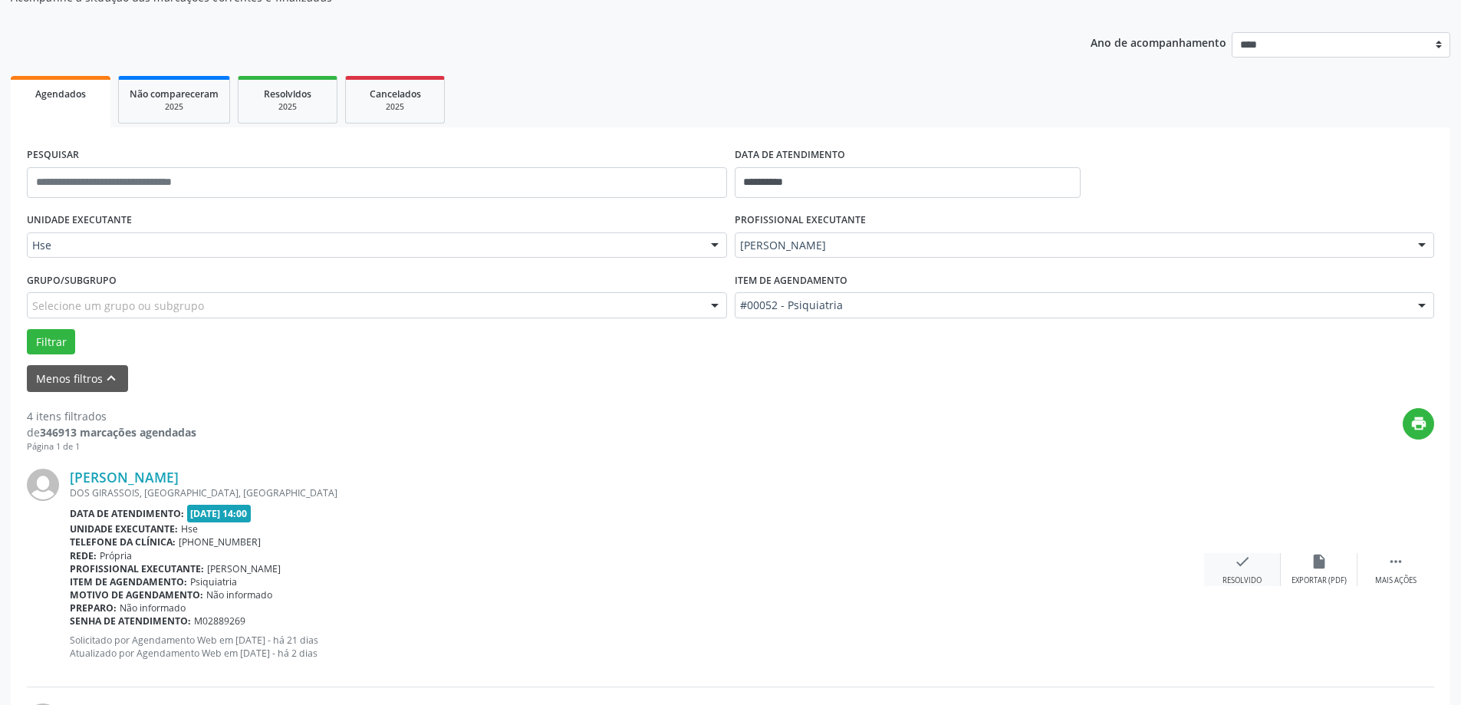
click at [1242, 579] on div "Resolvido" at bounding box center [1241, 580] width 39 height 11
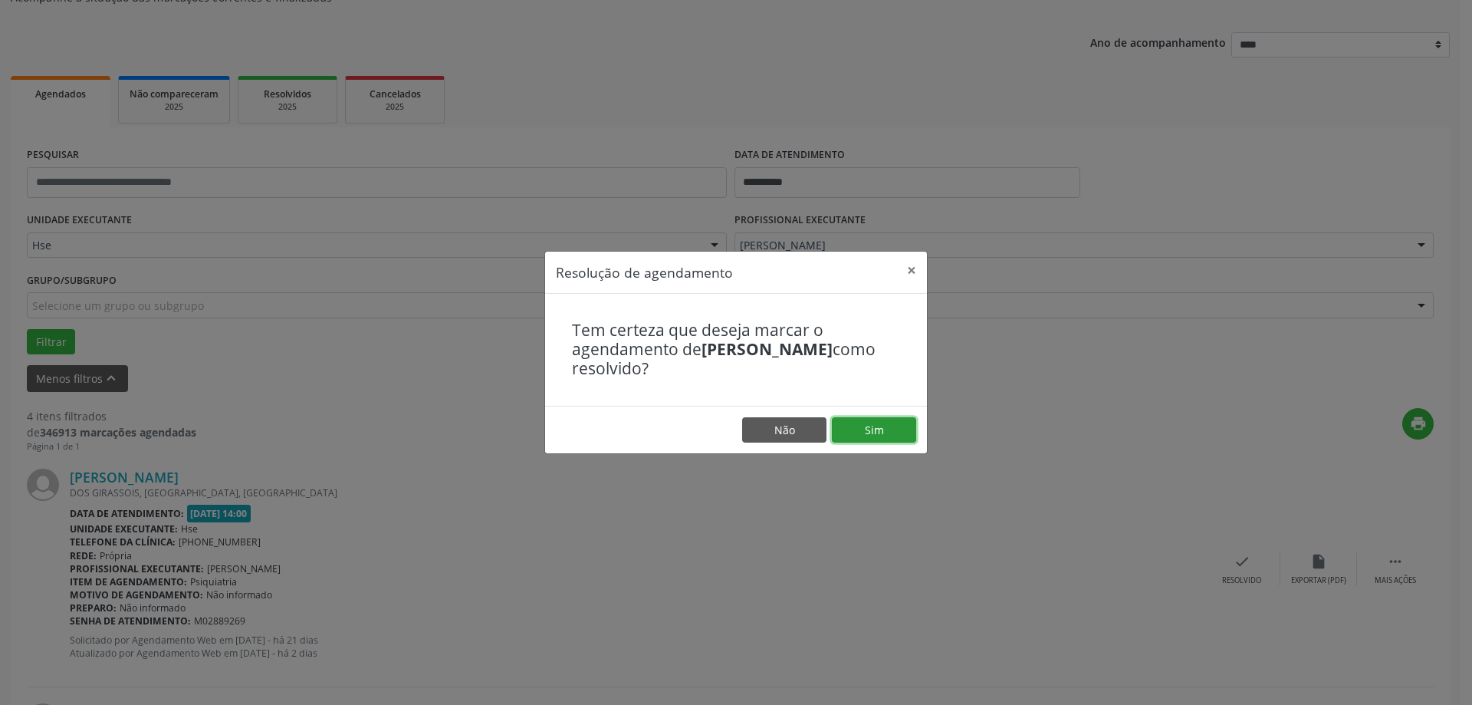
click at [875, 437] on button "Sim" at bounding box center [874, 430] width 84 height 26
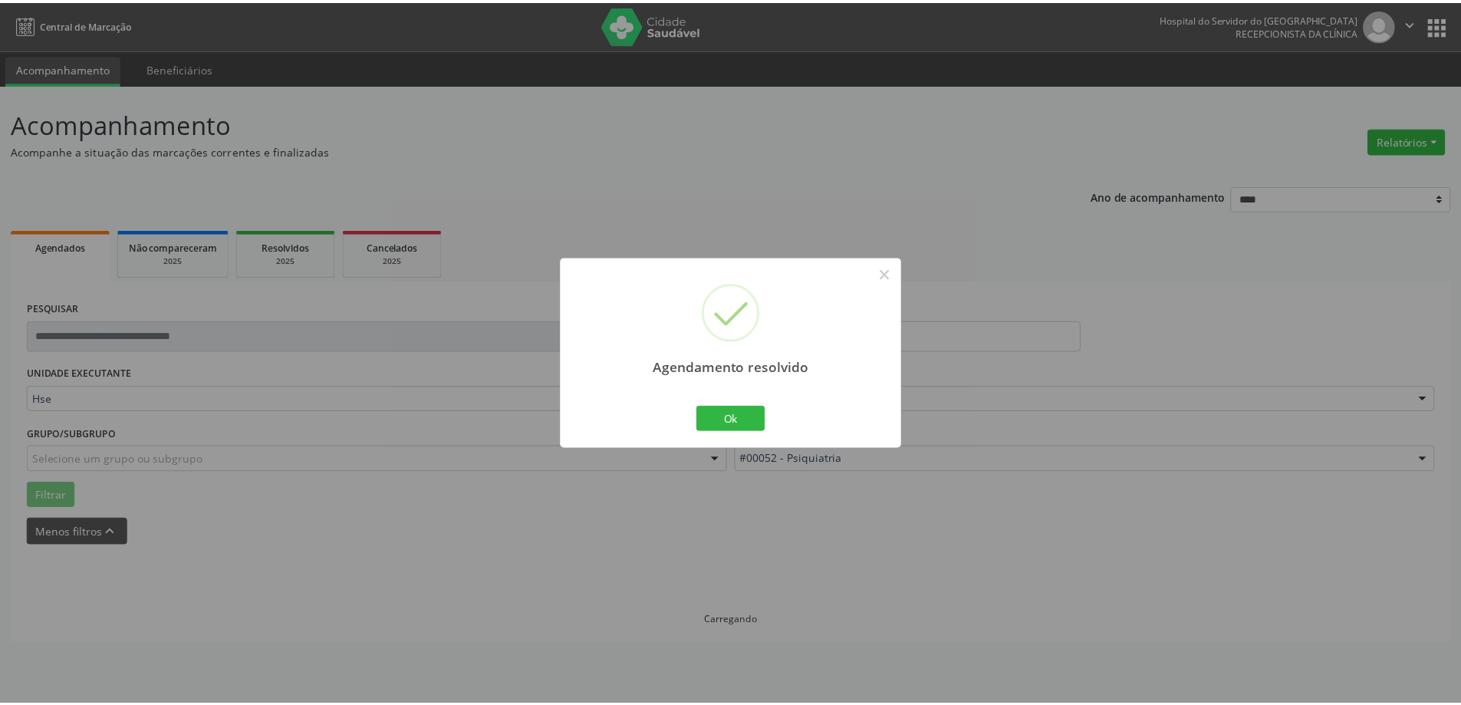
scroll to position [0, 0]
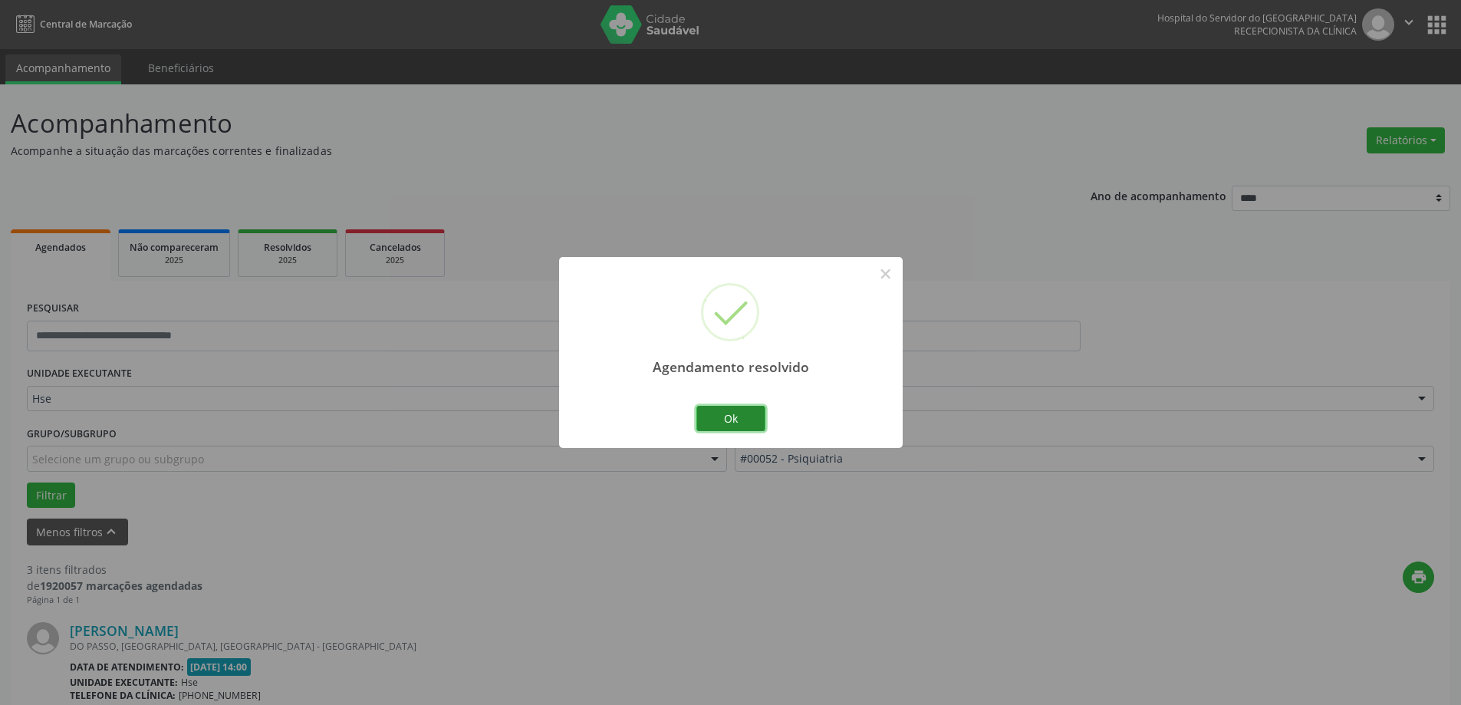
click at [745, 426] on button "Ok" at bounding box center [730, 419] width 69 height 26
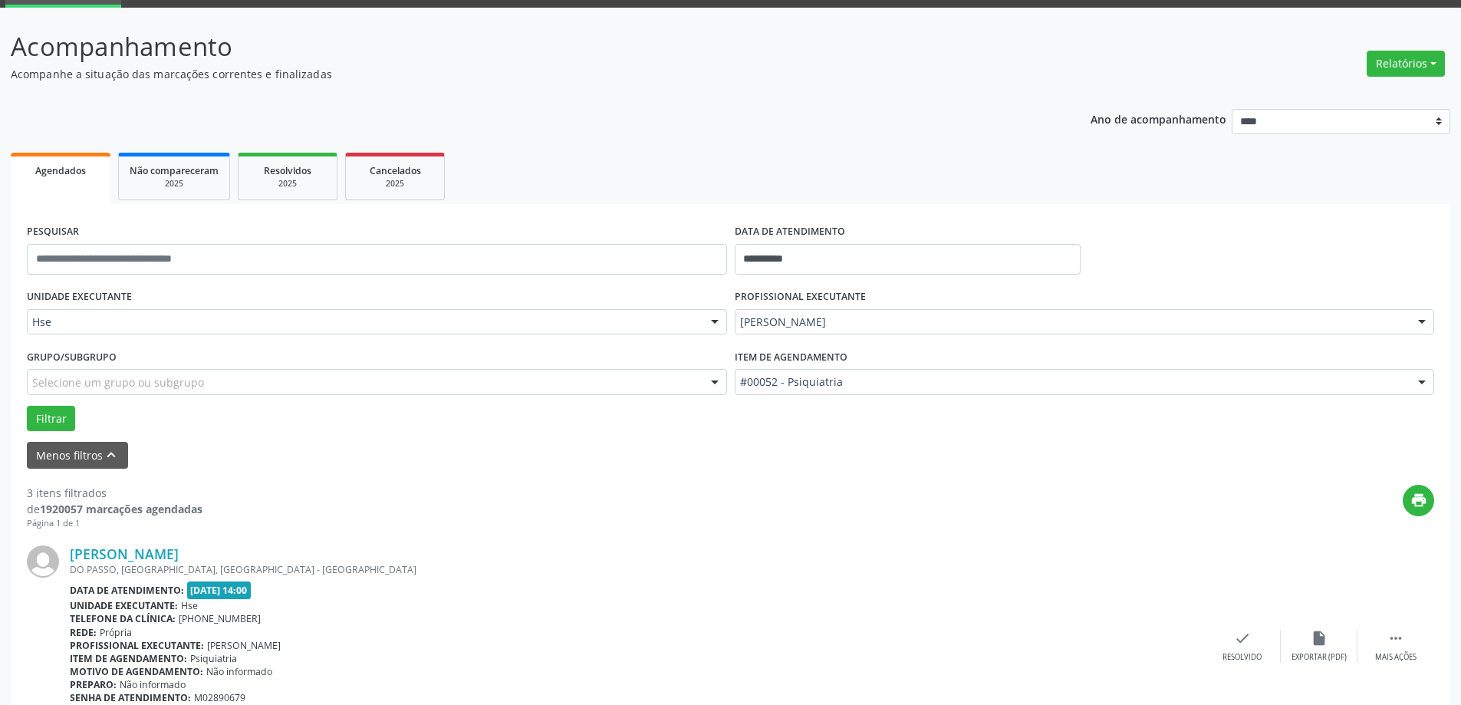
scroll to position [153, 0]
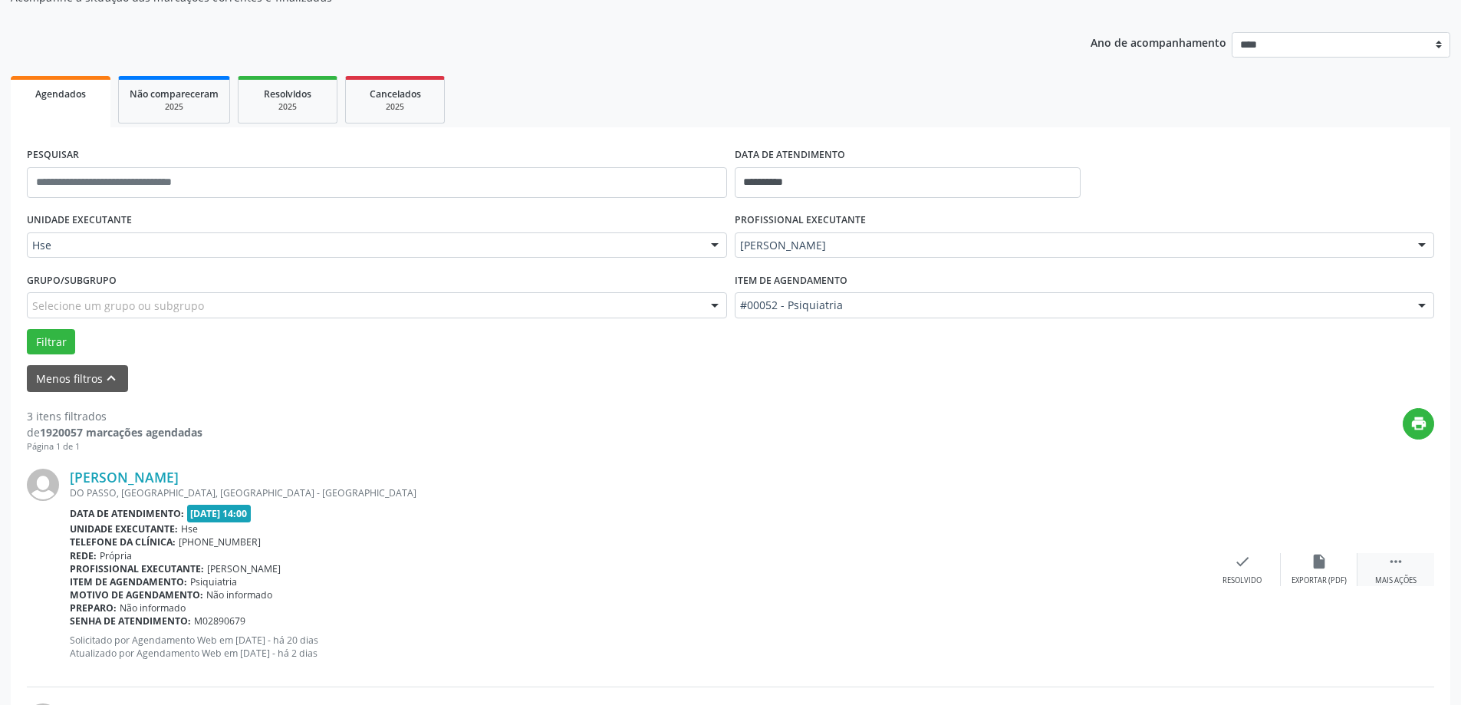
click at [1387, 557] on div " Mais ações" at bounding box center [1395, 569] width 77 height 33
click at [1324, 566] on icon "alarm_off" at bounding box center [1319, 561] width 17 height 17
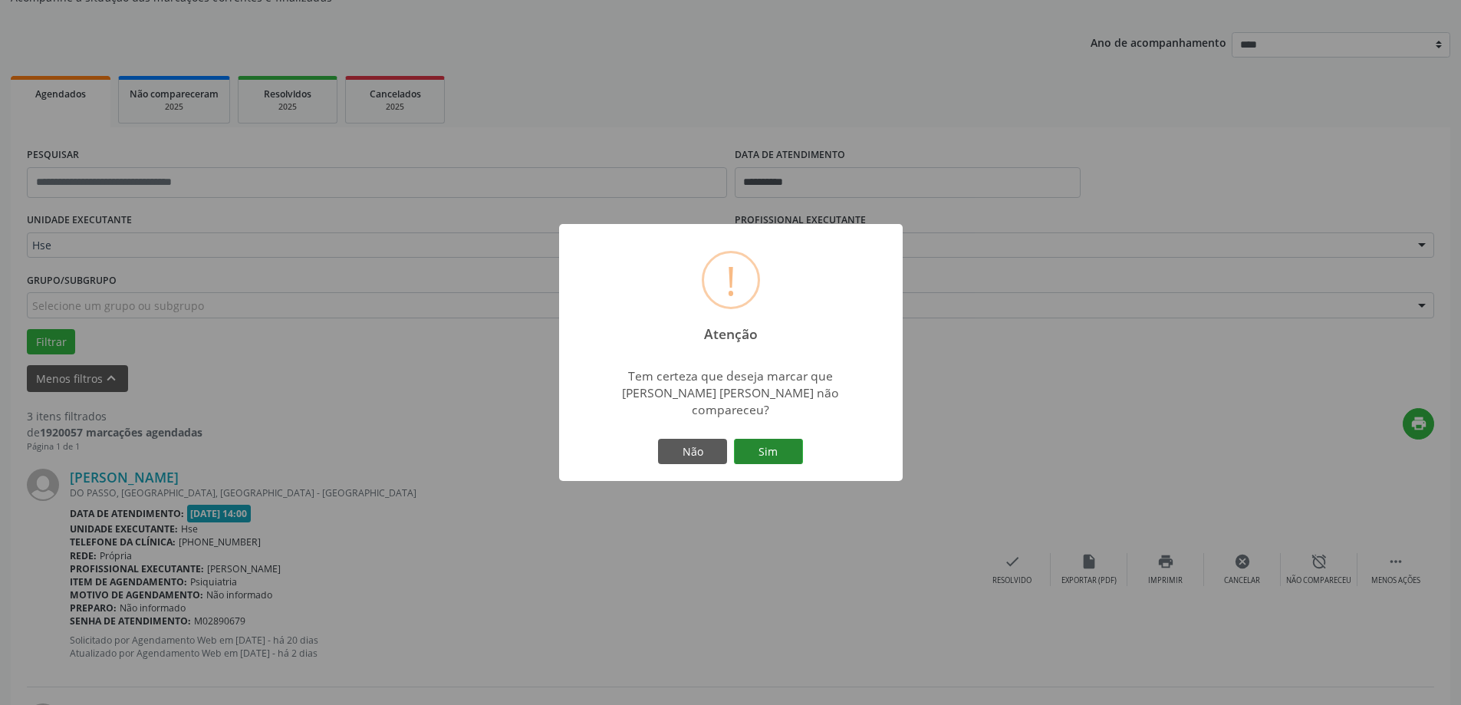
click at [781, 443] on button "Sim" at bounding box center [768, 452] width 69 height 26
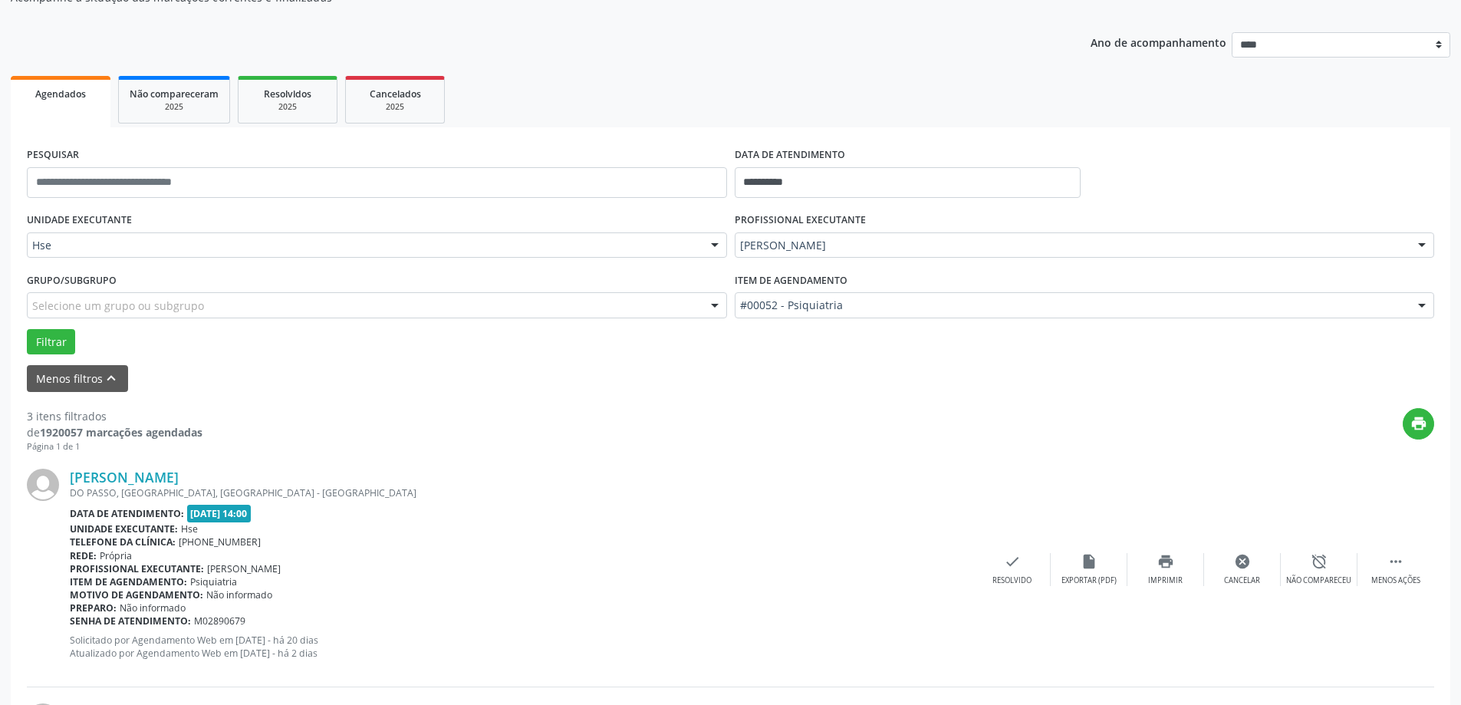
scroll to position [0, 0]
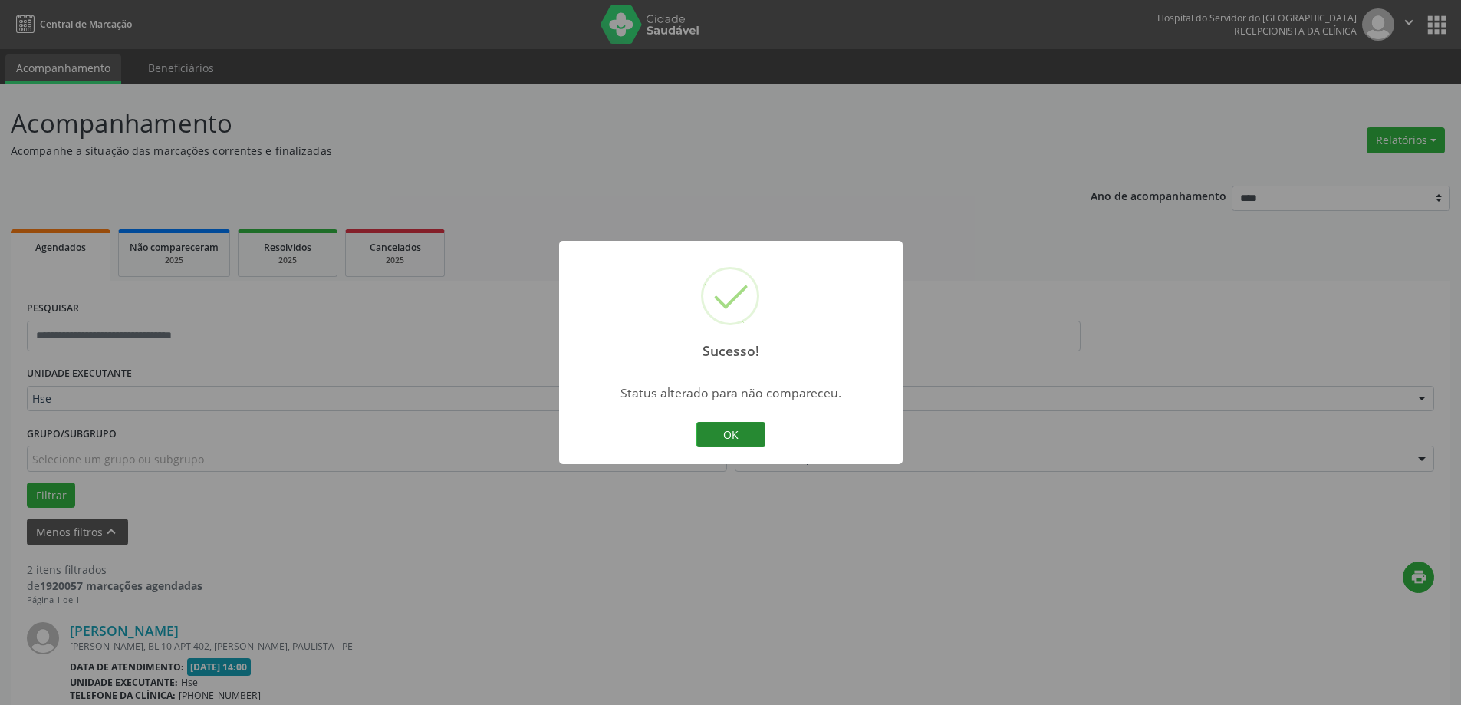
click at [721, 428] on button "OK" at bounding box center [730, 435] width 69 height 26
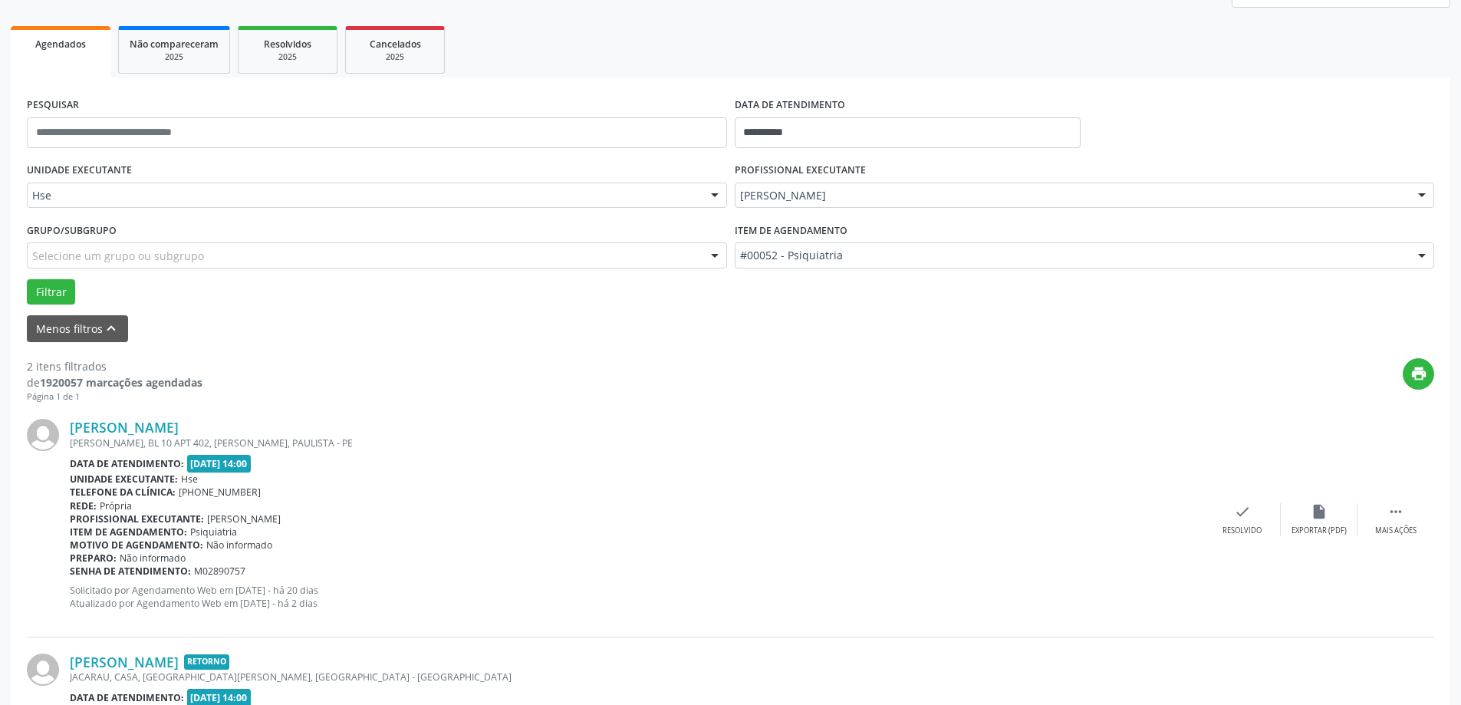
scroll to position [230, 0]
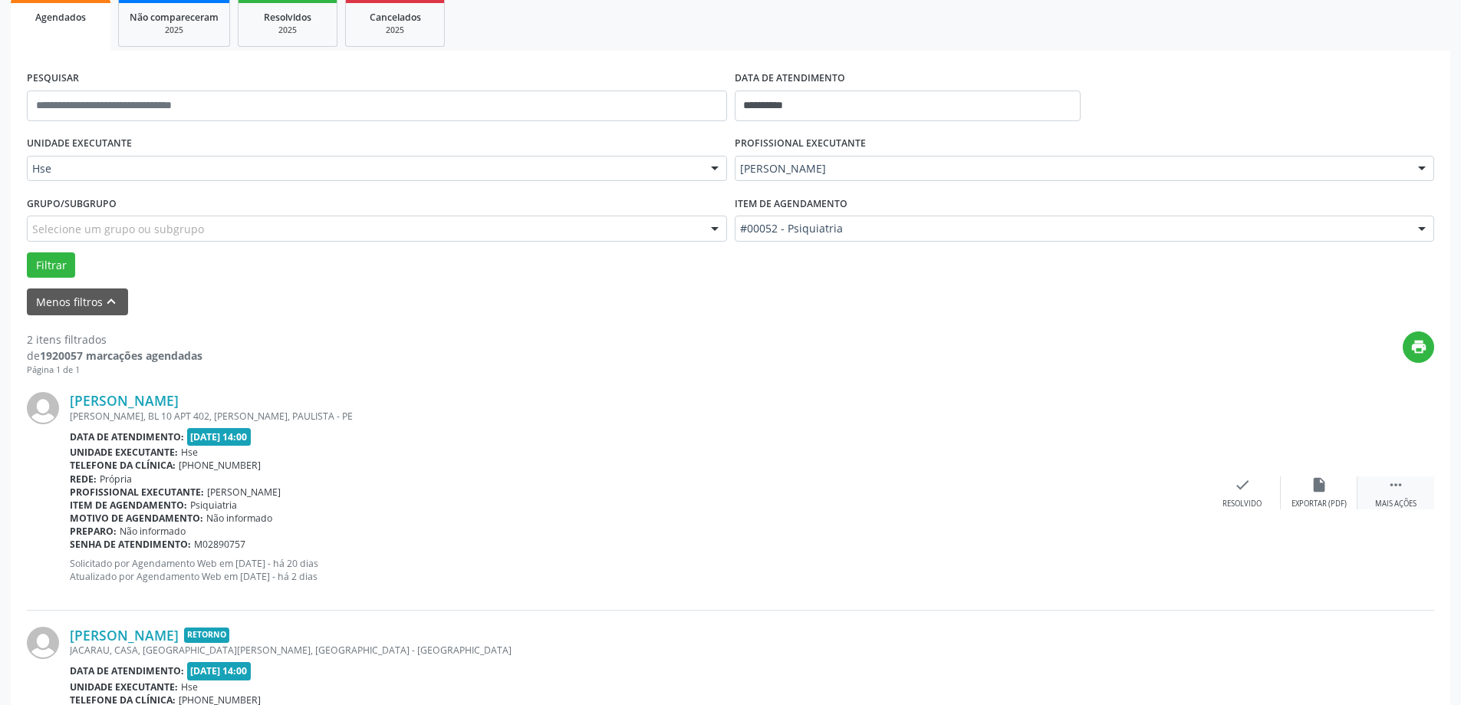
click at [1408, 492] on div " Mais ações" at bounding box center [1395, 492] width 77 height 33
click at [1316, 490] on icon "alarm_off" at bounding box center [1319, 484] width 17 height 17
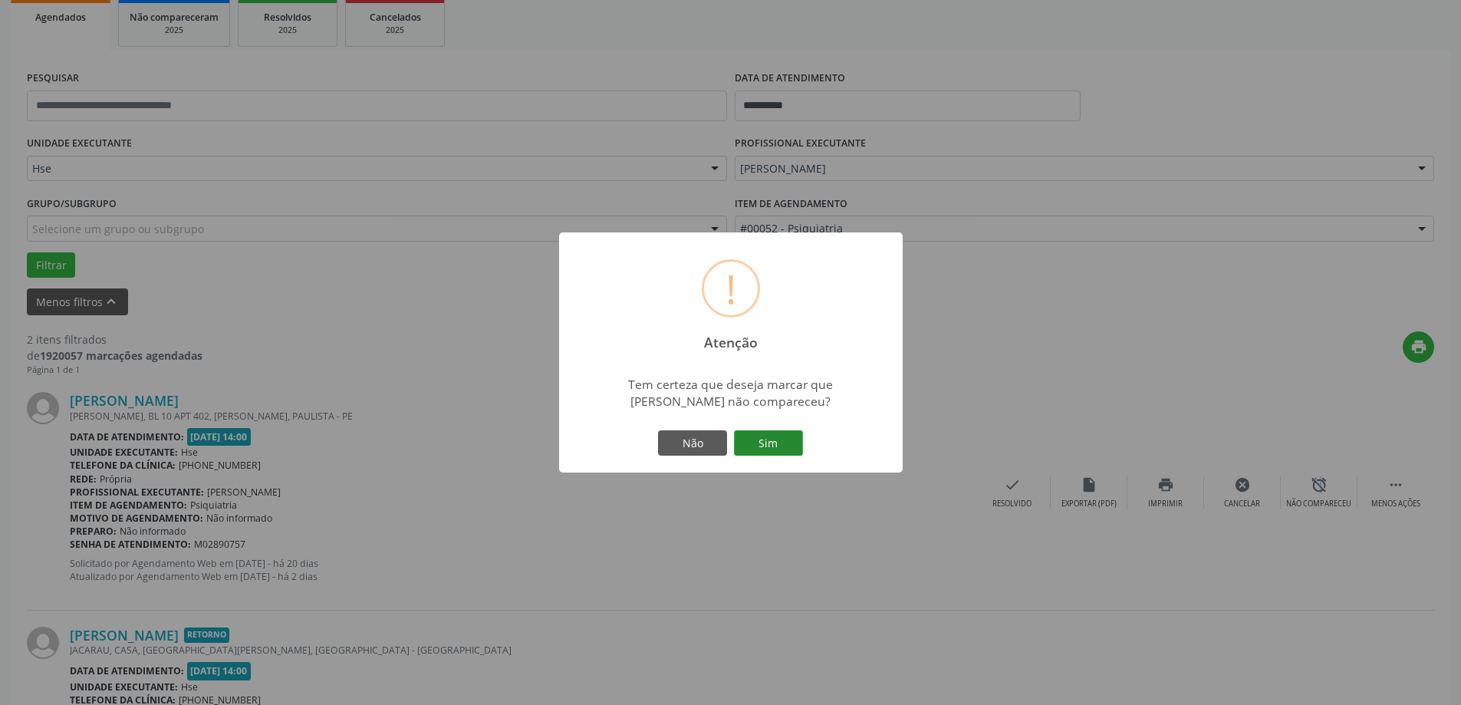
click at [774, 442] on button "Sim" at bounding box center [768, 443] width 69 height 26
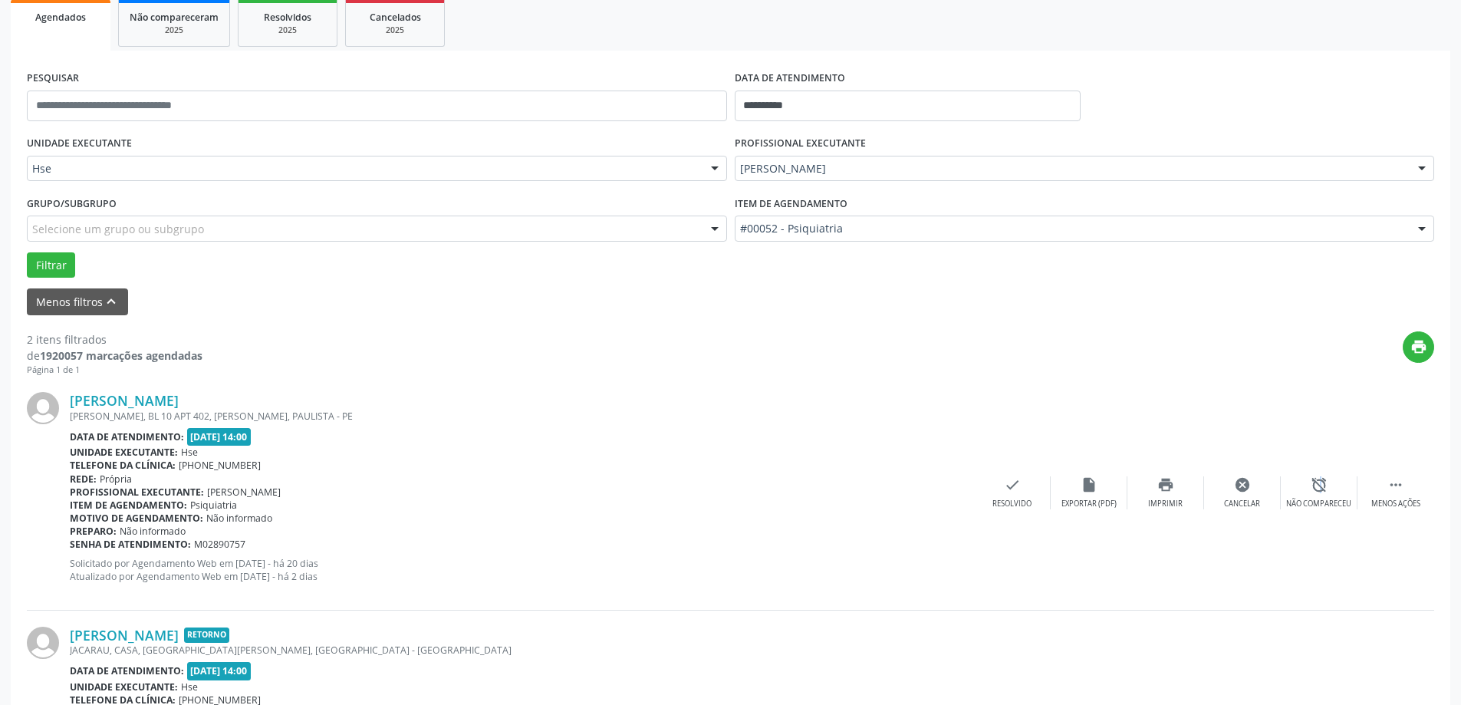
scroll to position [0, 0]
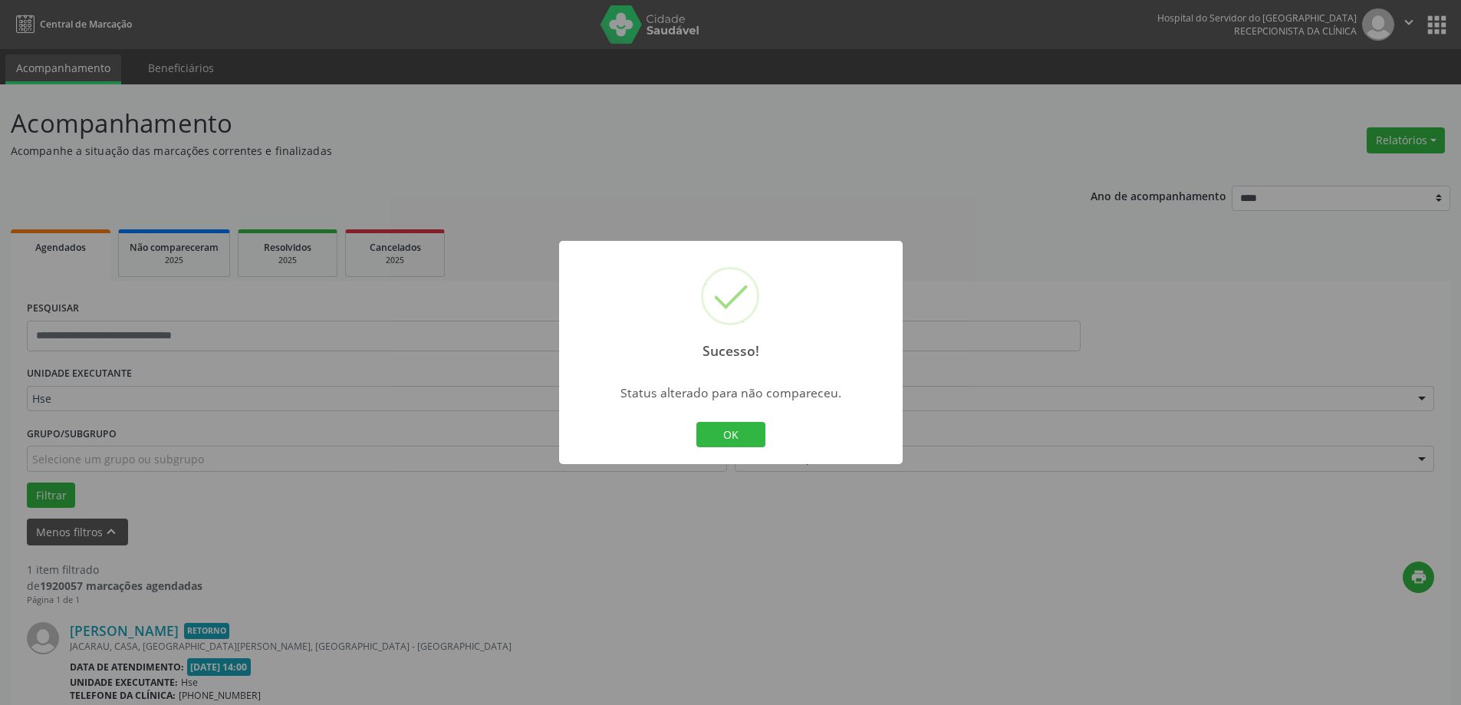
click at [695, 427] on div "OK Cancel" at bounding box center [731, 435] width 76 height 32
click at [722, 430] on button "OK" at bounding box center [730, 435] width 69 height 26
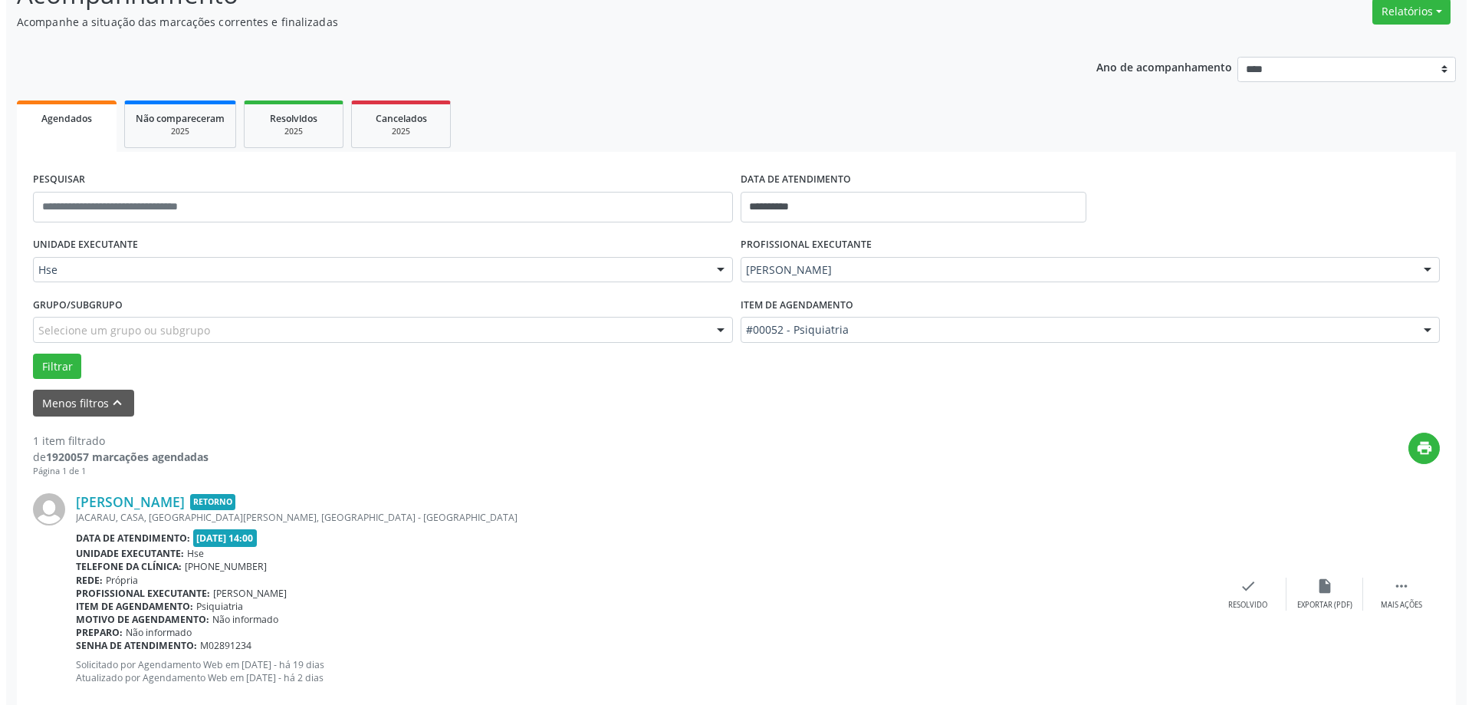
scroll to position [162, 0]
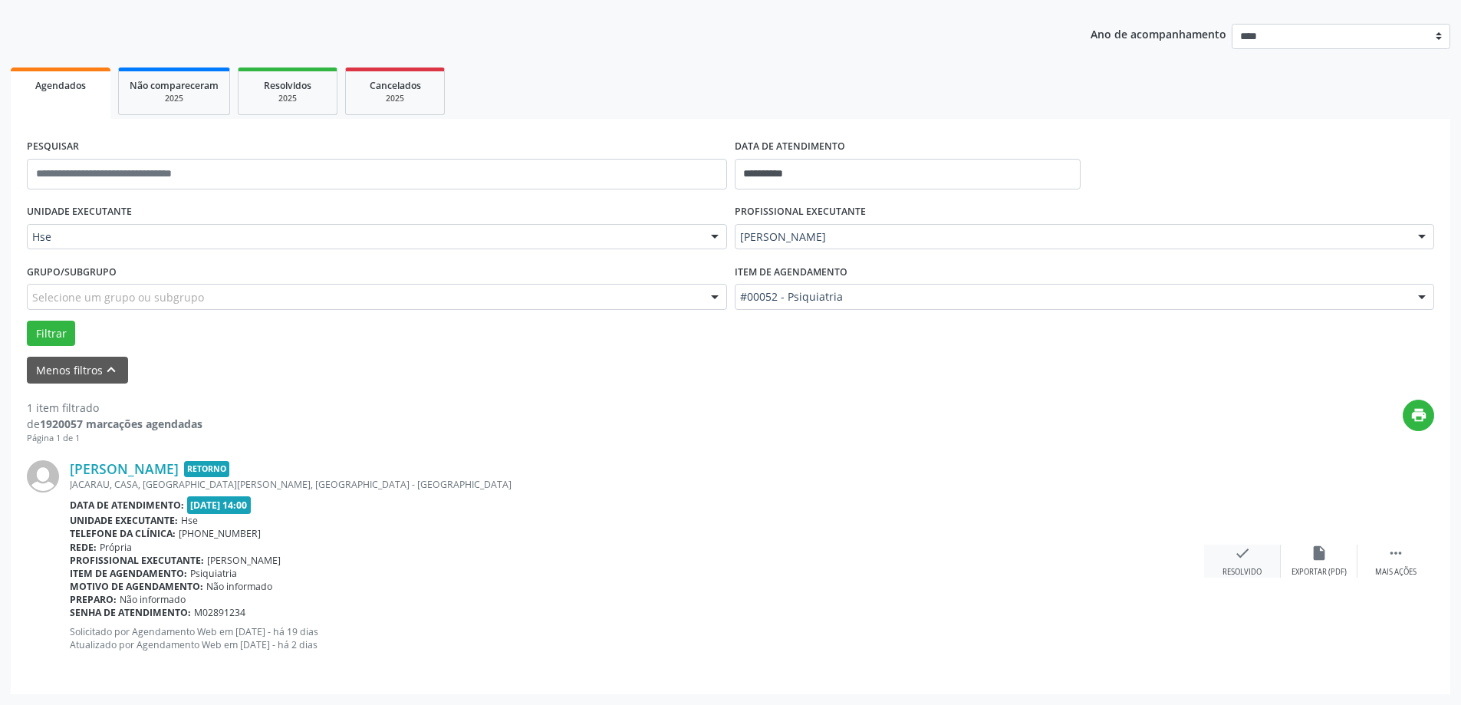
click at [1236, 553] on icon "check" at bounding box center [1242, 553] width 17 height 17
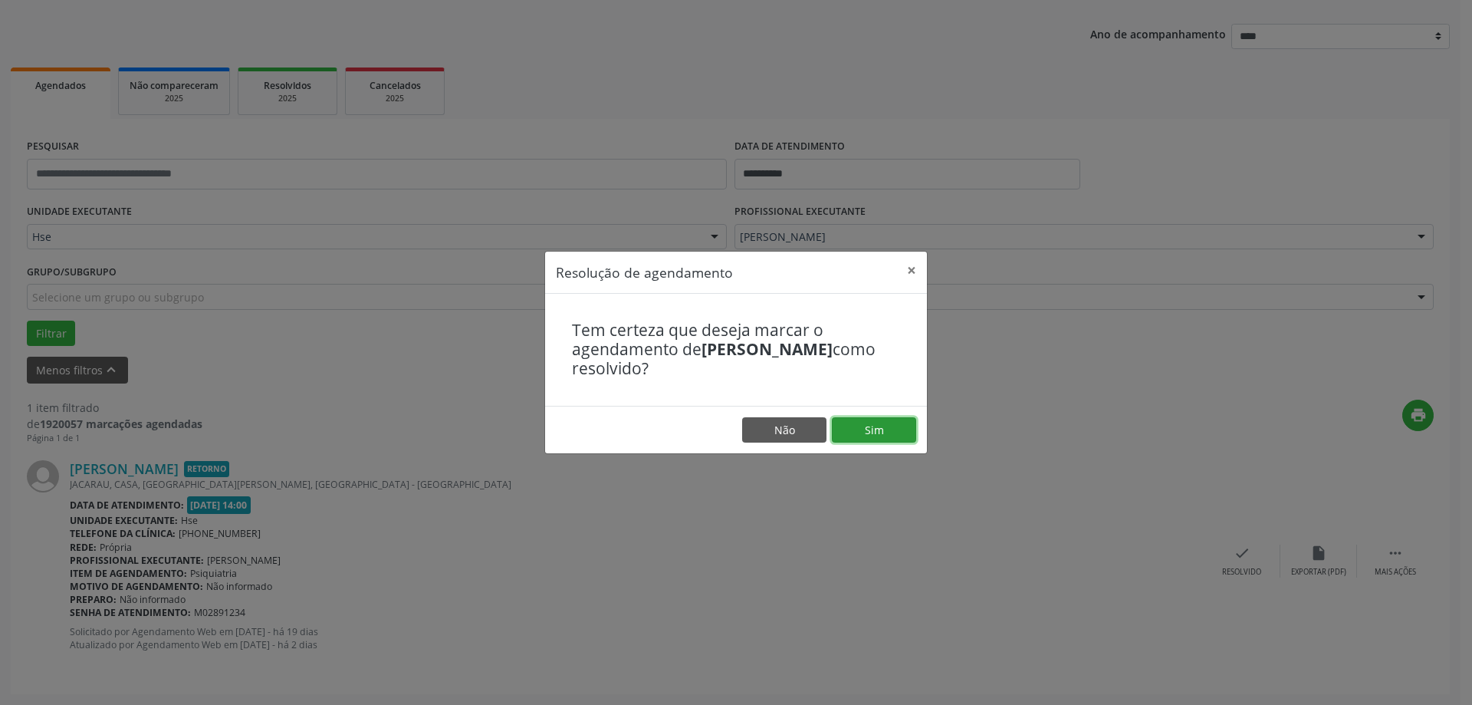
click at [894, 422] on button "Sim" at bounding box center [874, 430] width 84 height 26
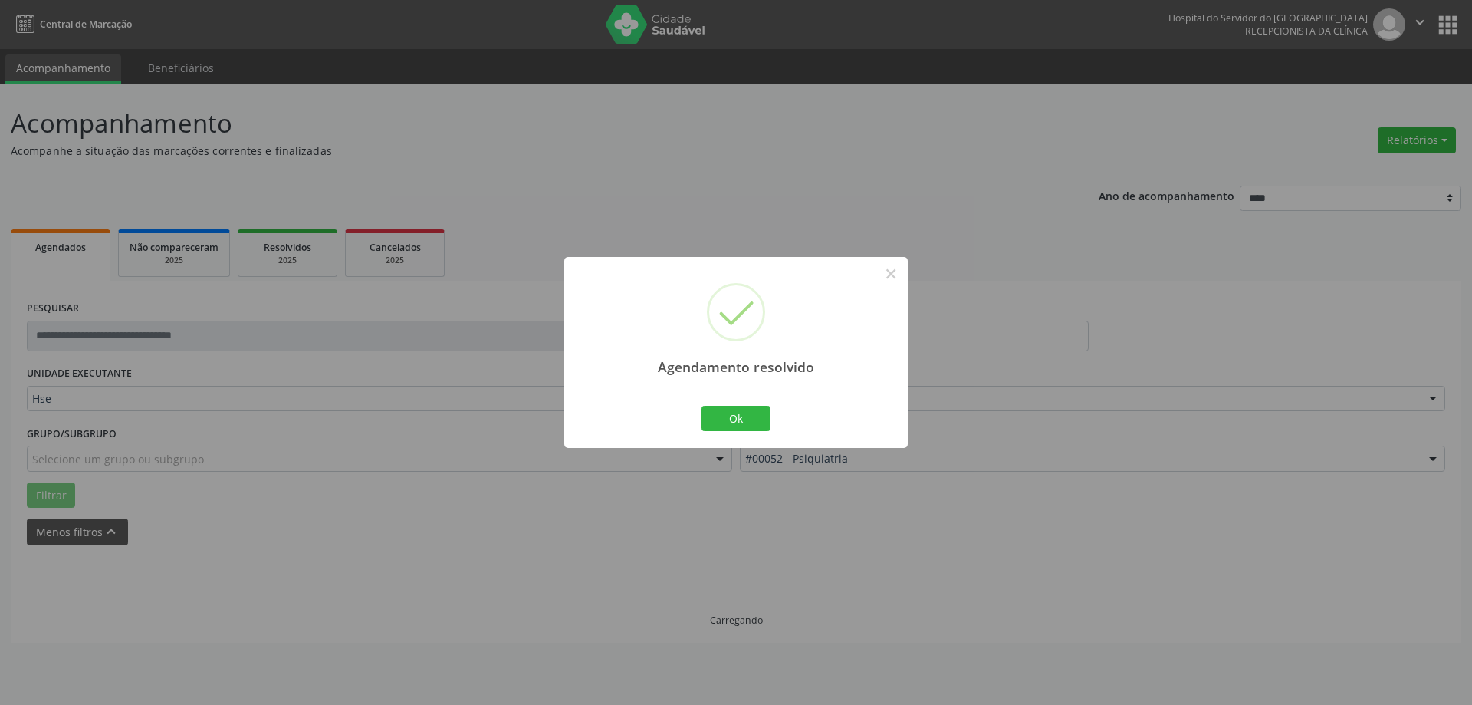
scroll to position [0, 0]
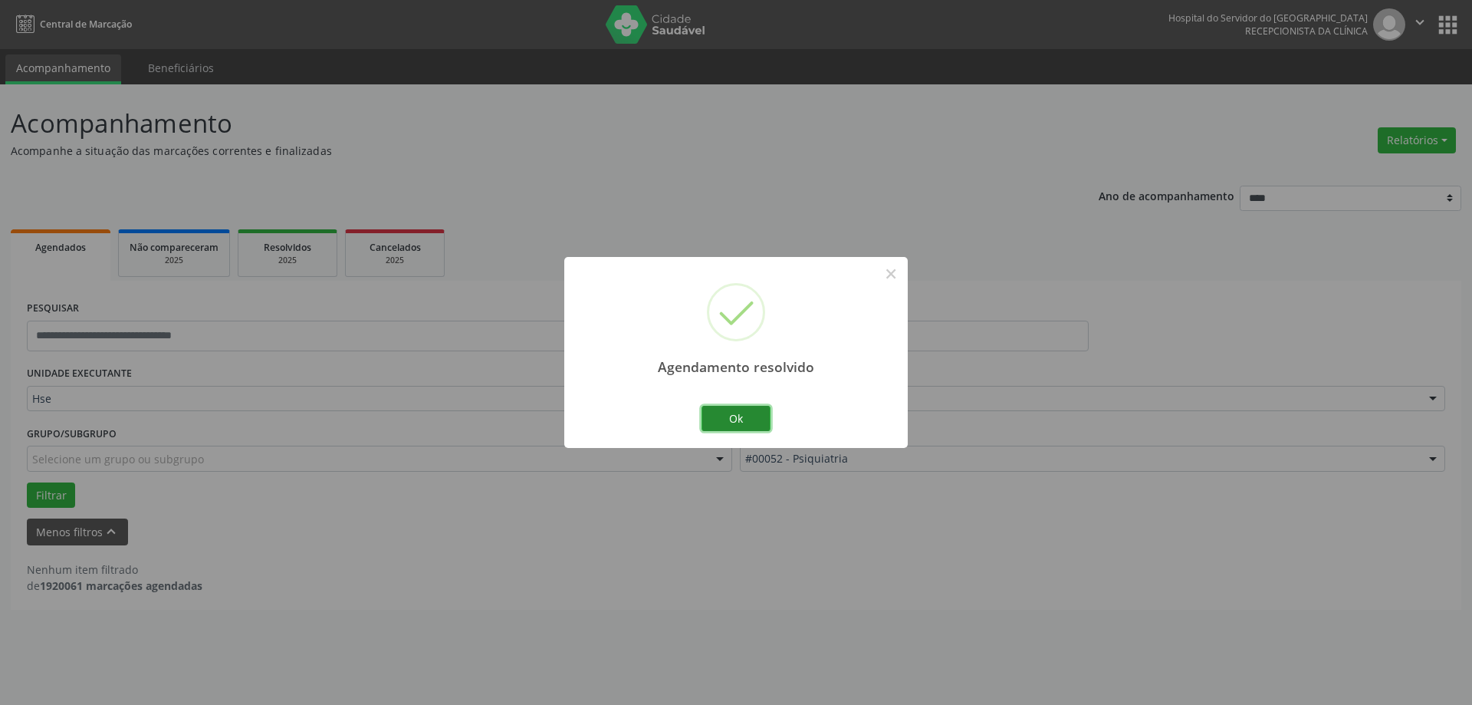
click at [721, 413] on button "Ok" at bounding box center [736, 419] width 69 height 26
